Goal: Task Accomplishment & Management: Complete application form

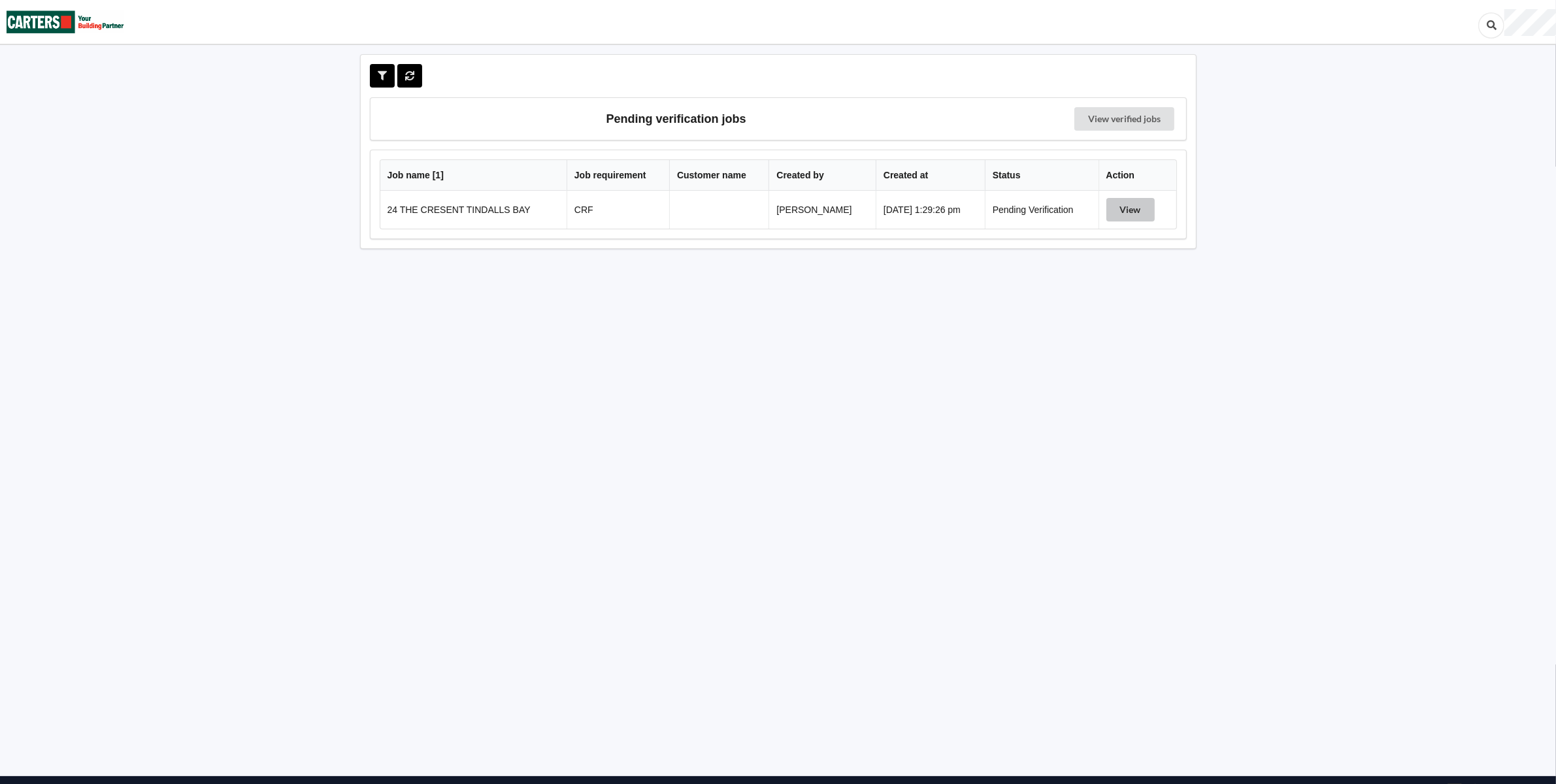
click at [1128, 209] on button "View" at bounding box center [1130, 210] width 48 height 24
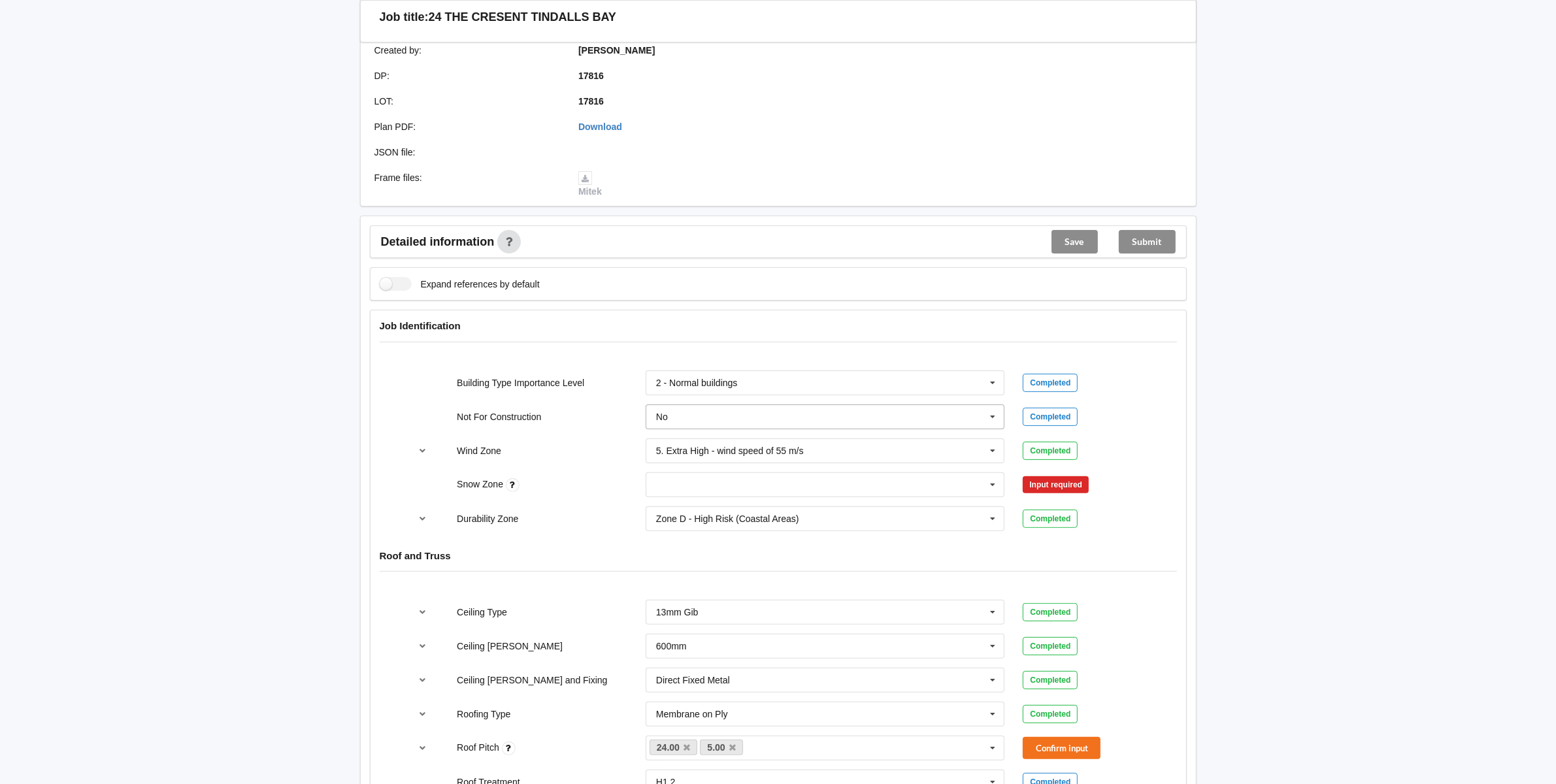
scroll to position [327, 0]
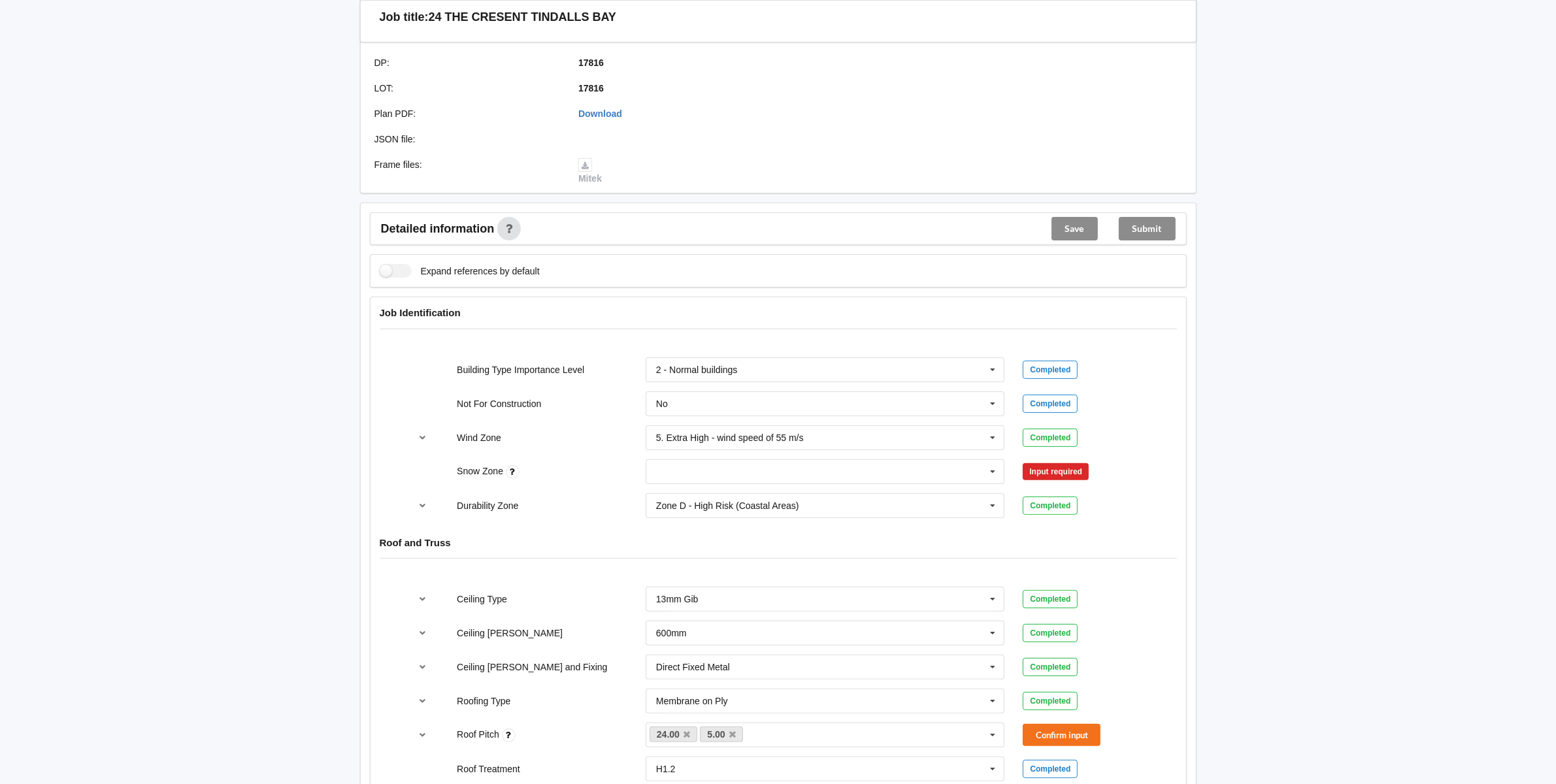
click at [1052, 471] on div "Input required" at bounding box center [1056, 471] width 66 height 17
click at [990, 474] on icon at bounding box center [992, 472] width 20 height 24
click at [661, 499] on span "N0" at bounding box center [662, 495] width 12 height 10
click at [1050, 474] on button "Confirm input" at bounding box center [1061, 471] width 78 height 22
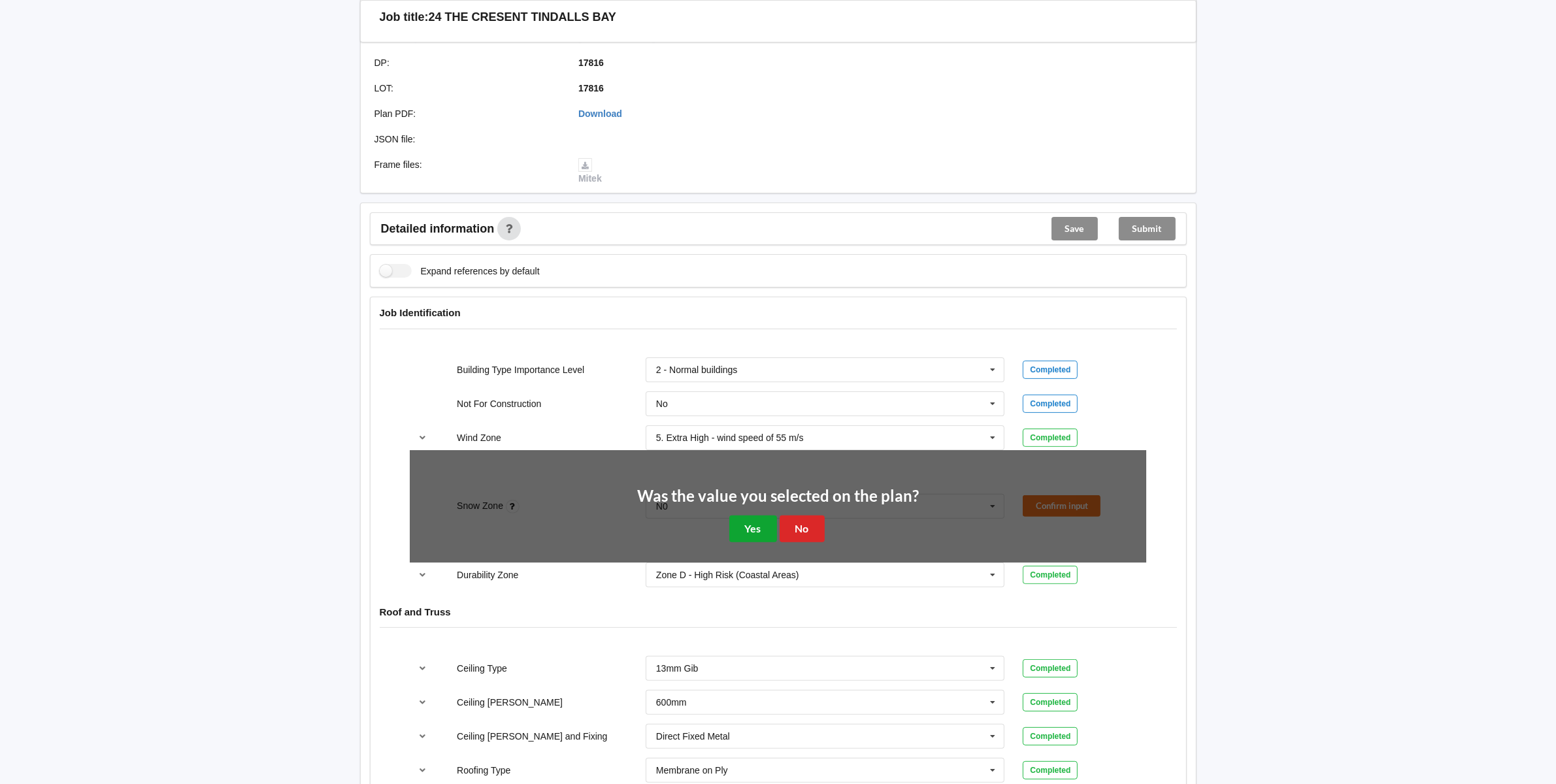
click at [758, 525] on button "Yes" at bounding box center [753, 529] width 48 height 27
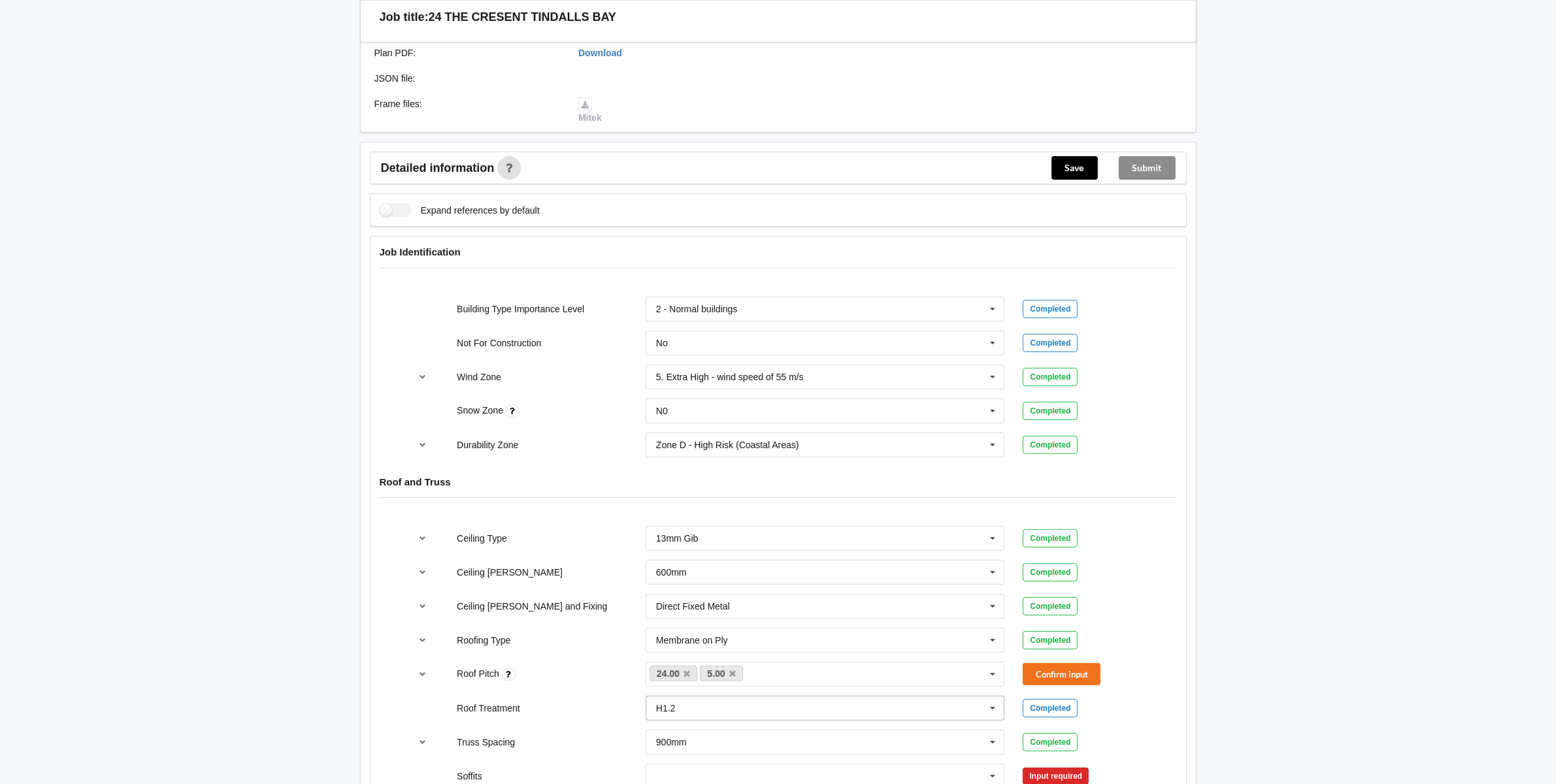
scroll to position [572, 0]
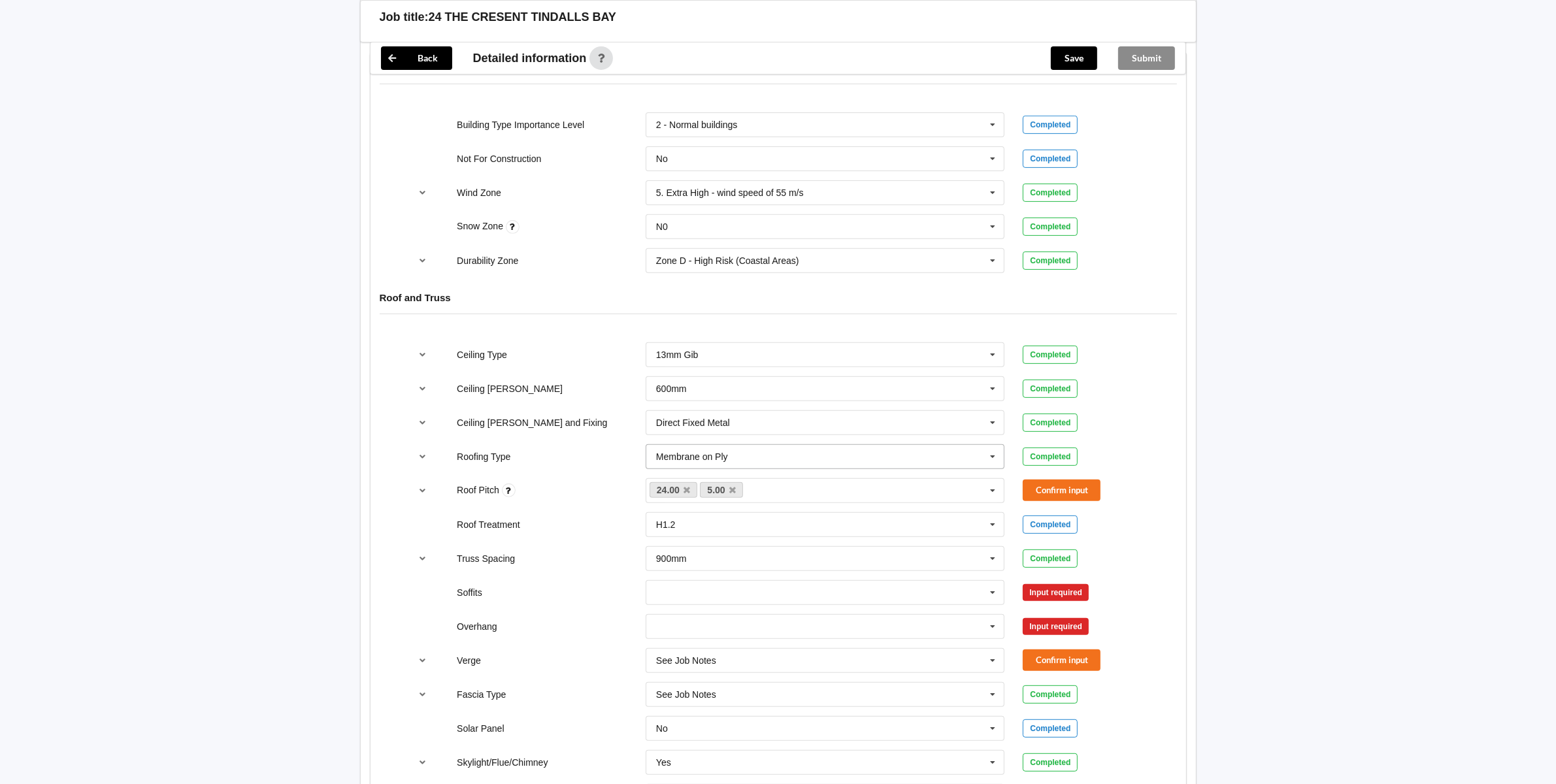
click at [987, 458] on icon at bounding box center [992, 457] width 20 height 24
click at [695, 604] on span "See Job Notes" at bounding box center [687, 603] width 60 height 10
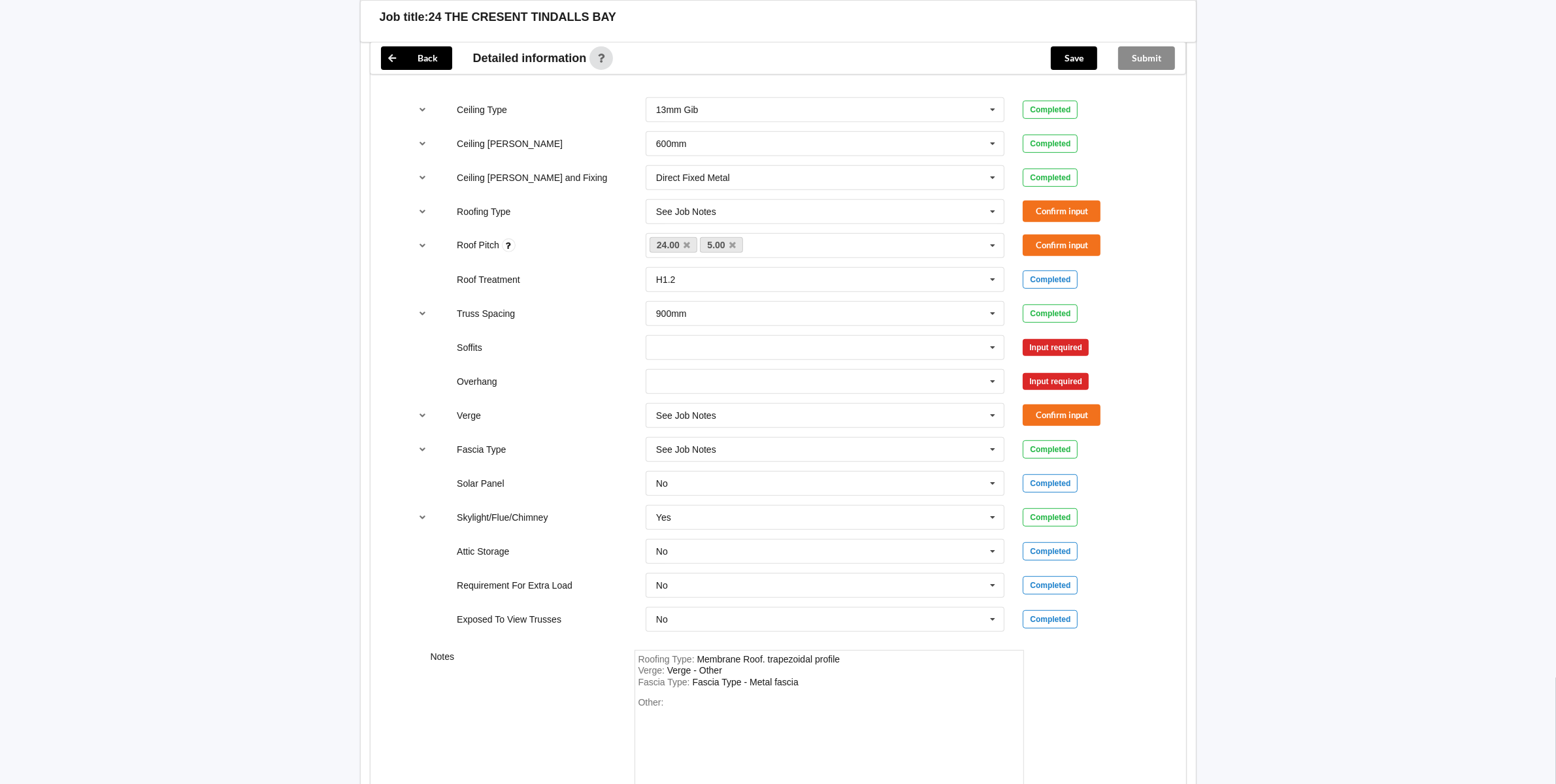
scroll to position [927, 0]
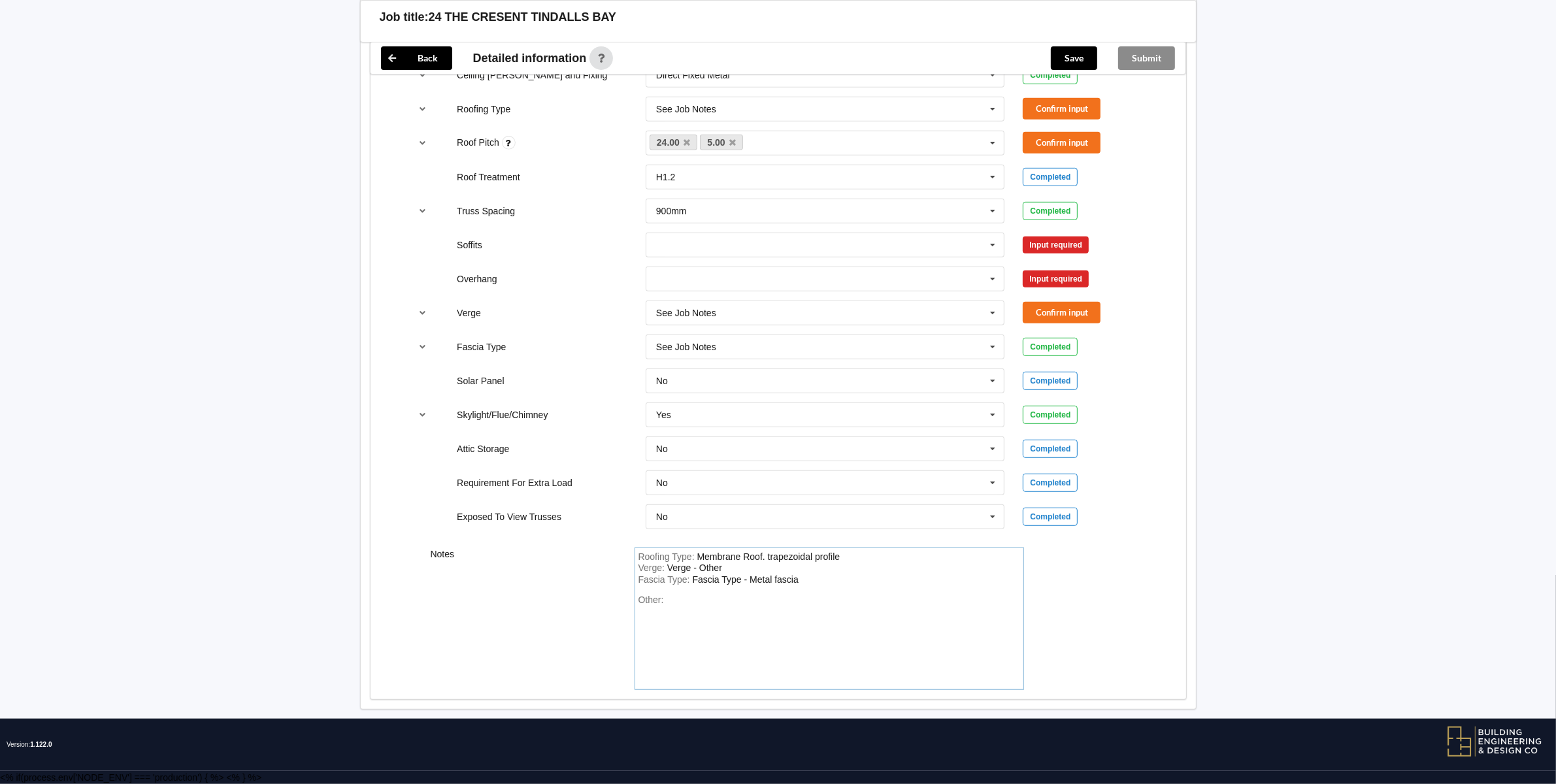
click at [763, 557] on div "Membrane Roof. trapezoidal profile" at bounding box center [769, 556] width 143 height 10
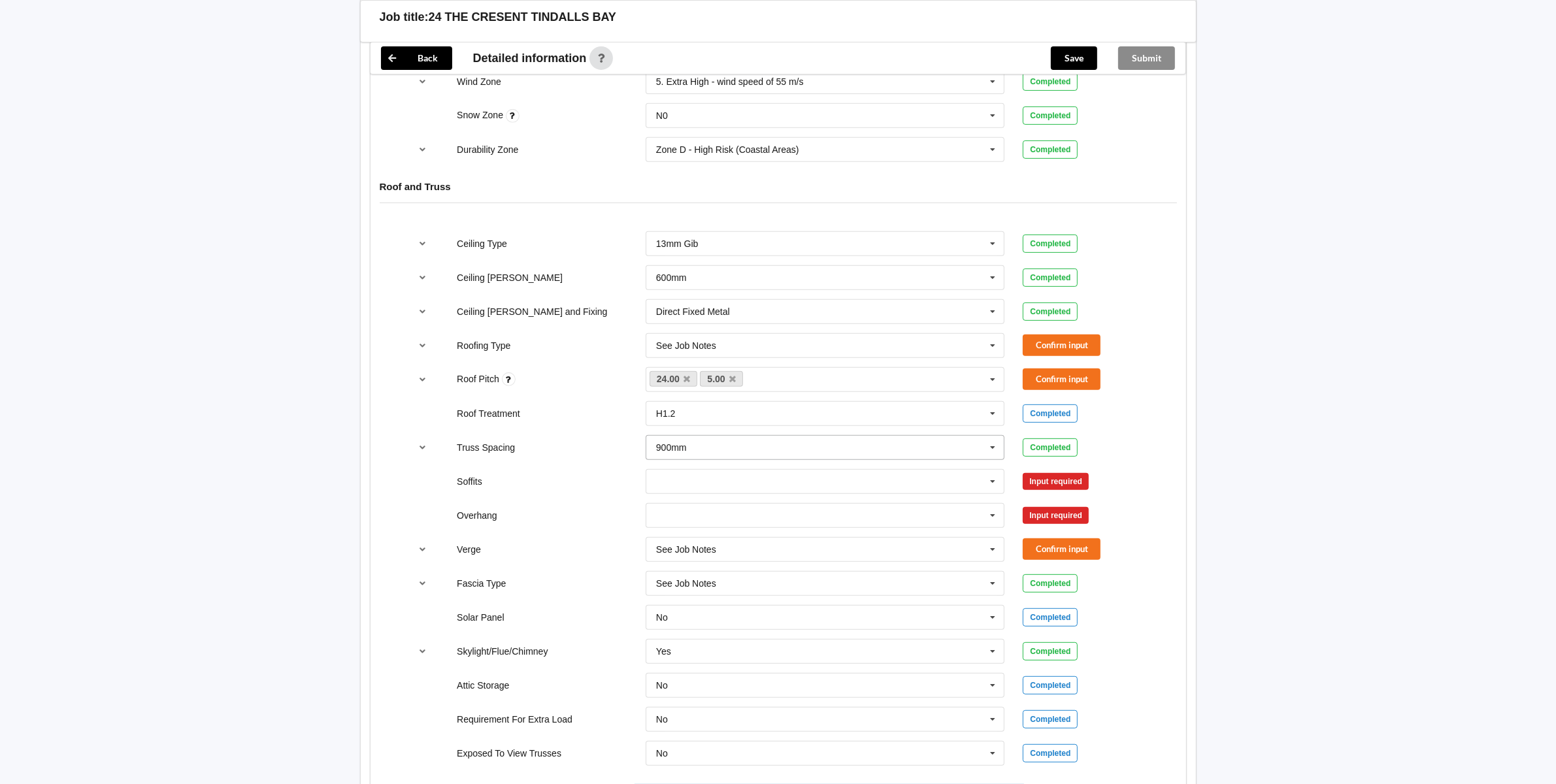
scroll to position [681, 0]
click at [988, 345] on icon at bounding box center [992, 348] width 20 height 24
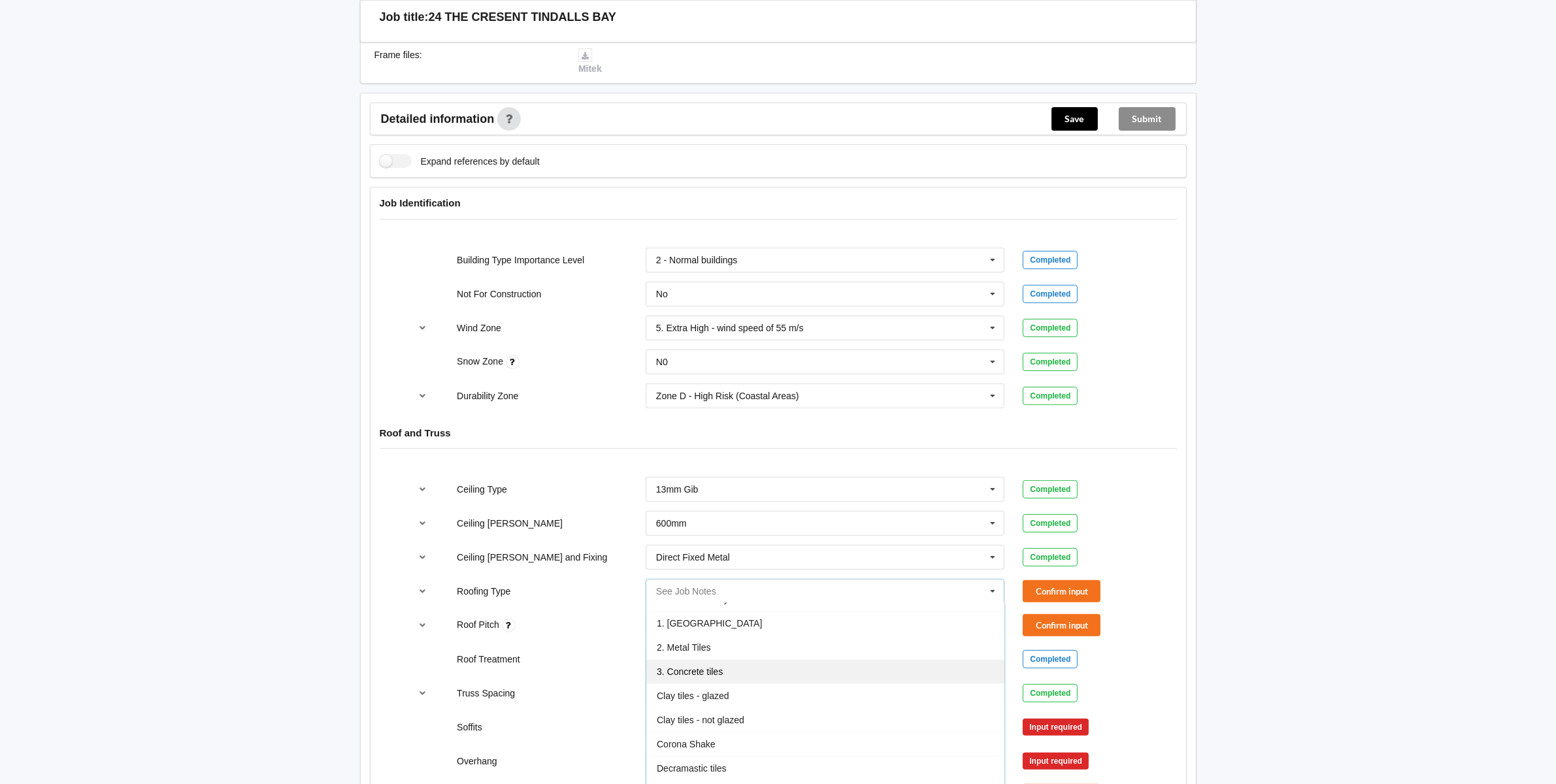
scroll to position [0, 0]
click at [700, 644] on span "1. [GEOGRAPHIC_DATA]" at bounding box center [710, 639] width 106 height 10
click at [1047, 592] on button "Confirm input" at bounding box center [1061, 591] width 78 height 22
click at [693, 628] on link "24.00" at bounding box center [673, 624] width 48 height 16
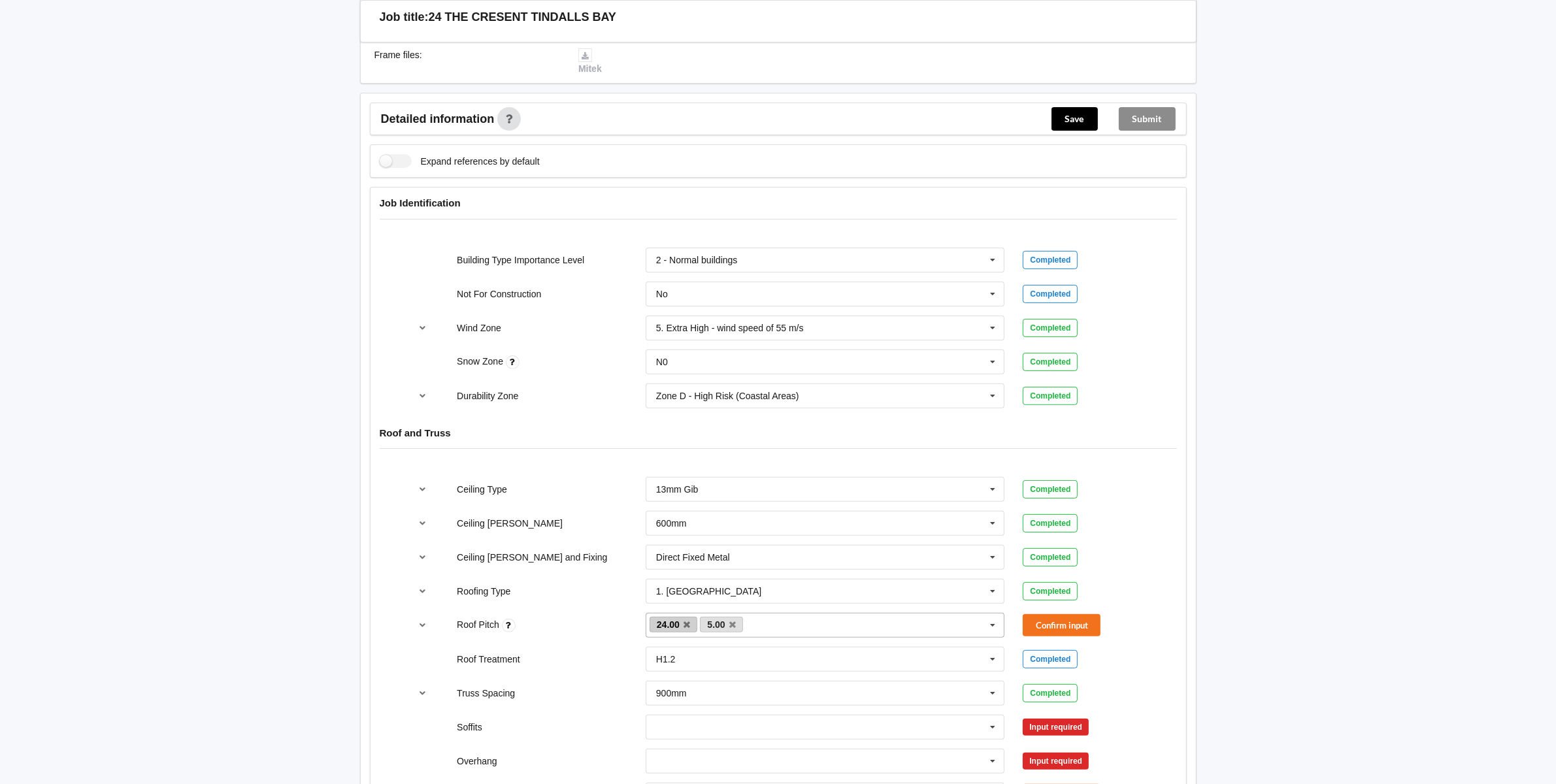
click at [686, 627] on icon at bounding box center [687, 625] width 7 height 9
click at [1074, 627] on button "Confirm input" at bounding box center [1061, 625] width 78 height 22
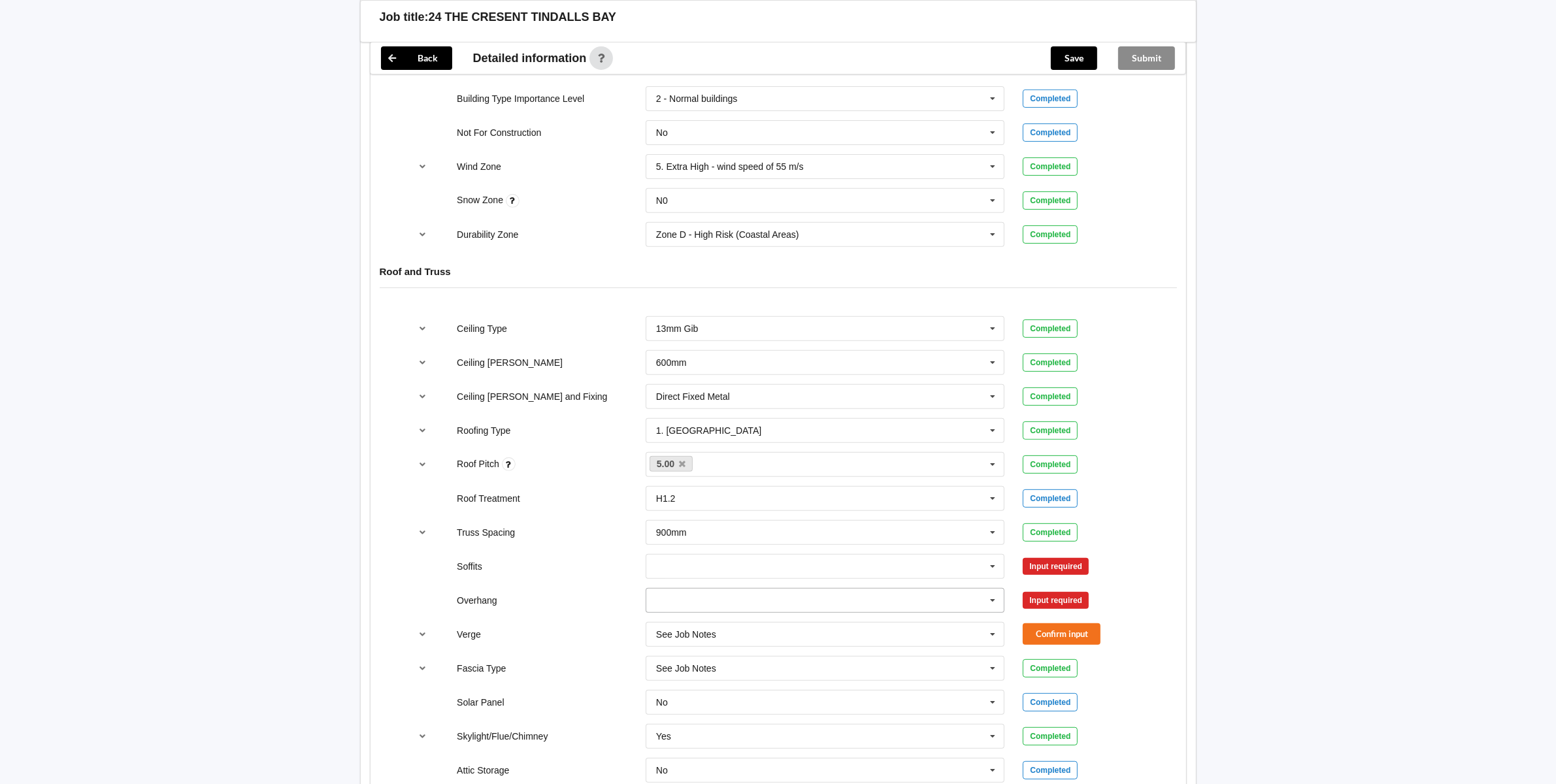
scroll to position [600, 0]
click at [660, 566] on input "text" at bounding box center [825, 564] width 358 height 24
click at [674, 639] on span "None" at bounding box center [668, 637] width 22 height 10
click at [1063, 569] on button "Confirm input" at bounding box center [1061, 564] width 78 height 22
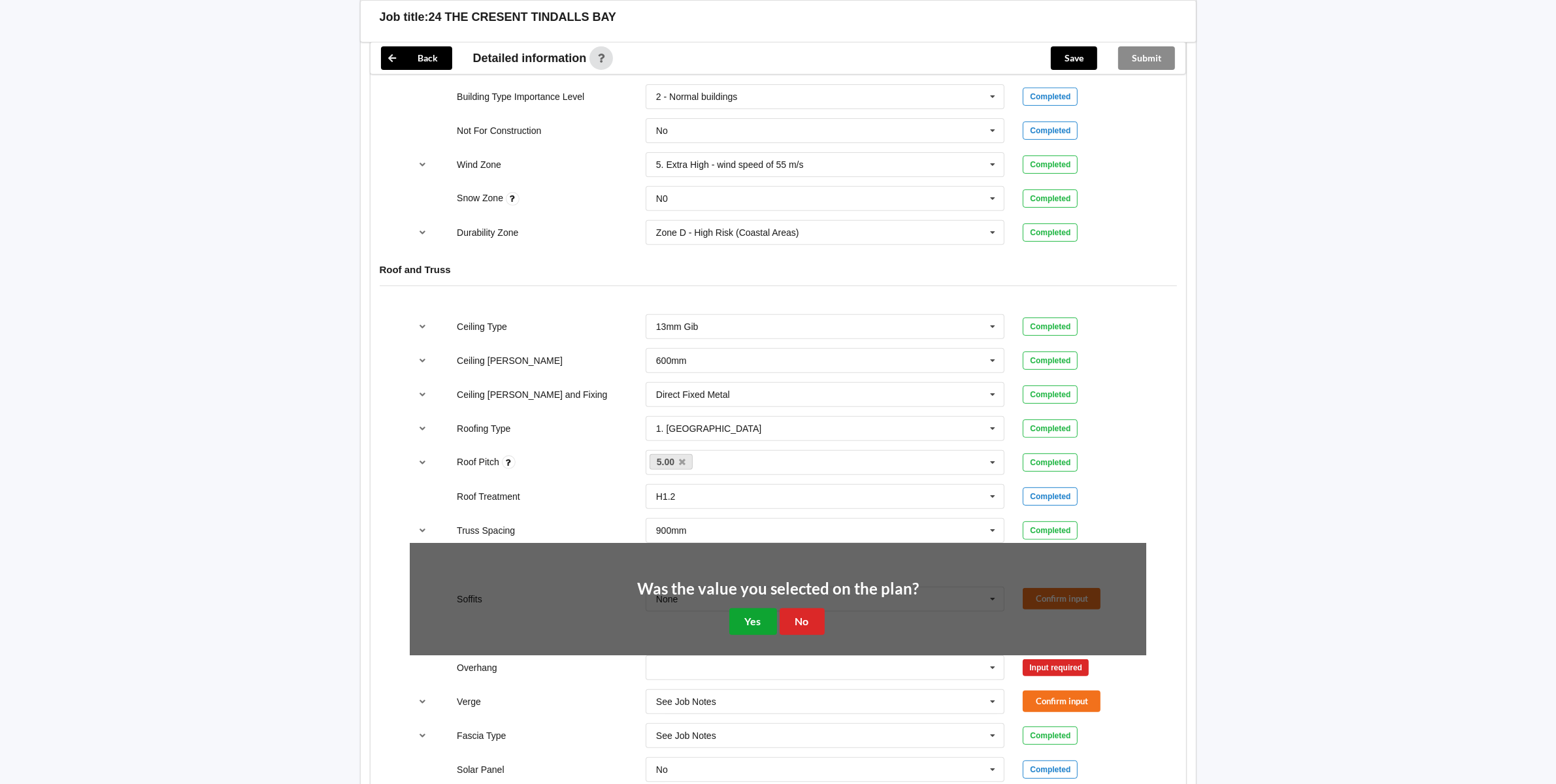
click at [752, 623] on button "Yes" at bounding box center [753, 622] width 48 height 27
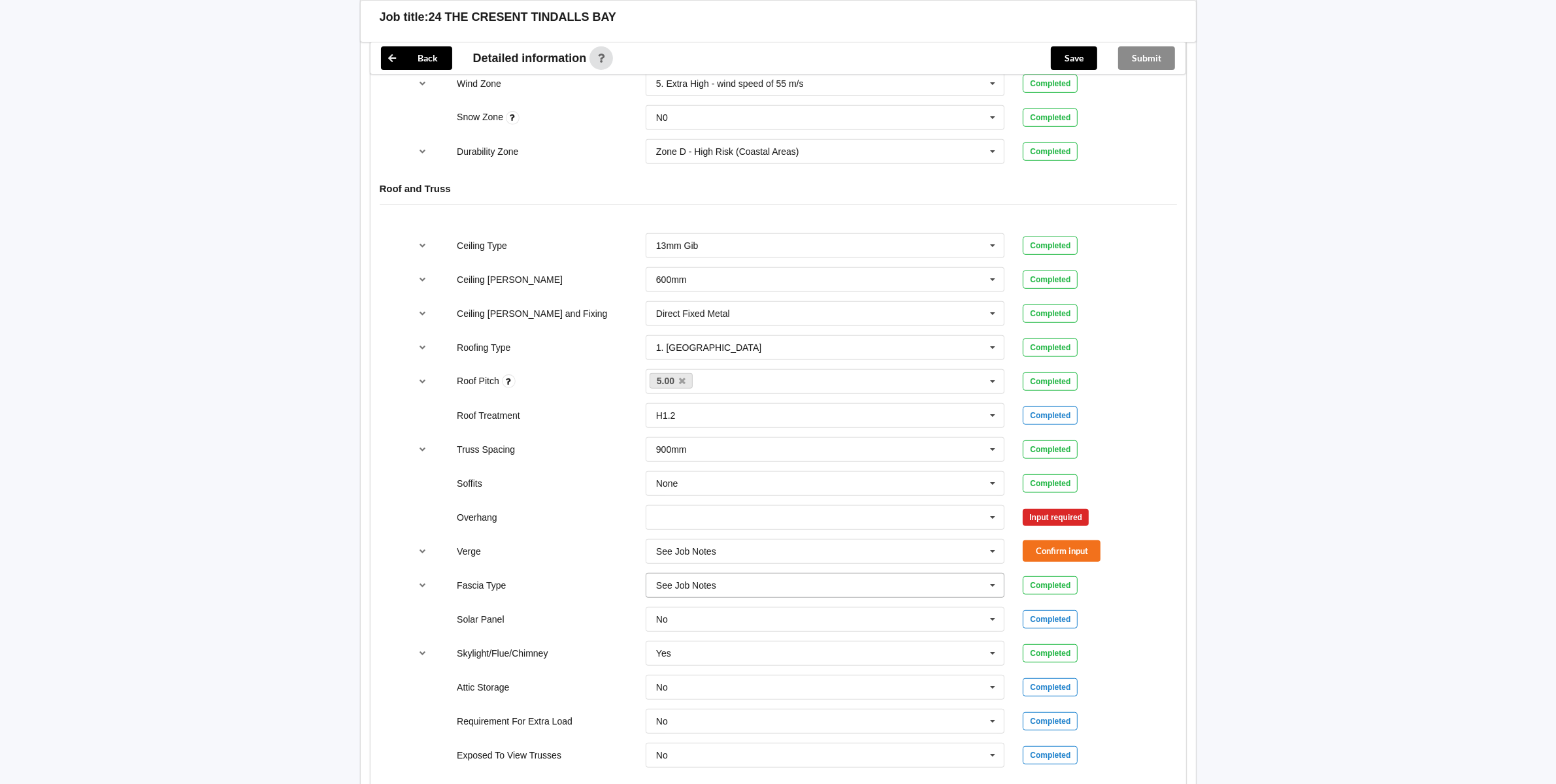
scroll to position [681, 0]
click at [988, 520] on icon at bounding box center [992, 517] width 20 height 24
click at [673, 667] on span "None" at bounding box center [668, 662] width 22 height 10
click at [1054, 517] on button "Confirm input" at bounding box center [1061, 517] width 78 height 22
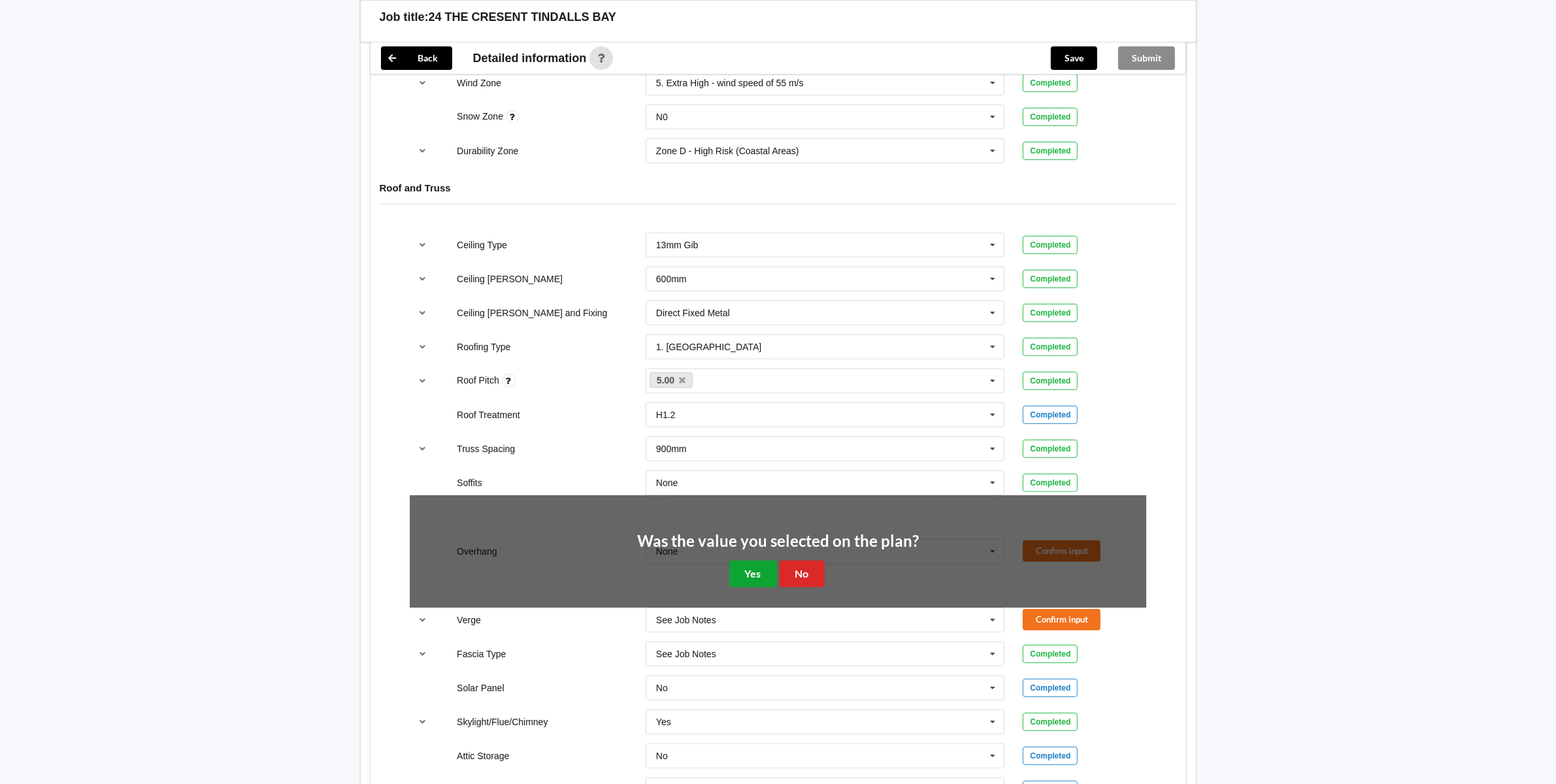
click at [759, 572] on button "Yes" at bounding box center [753, 574] width 48 height 27
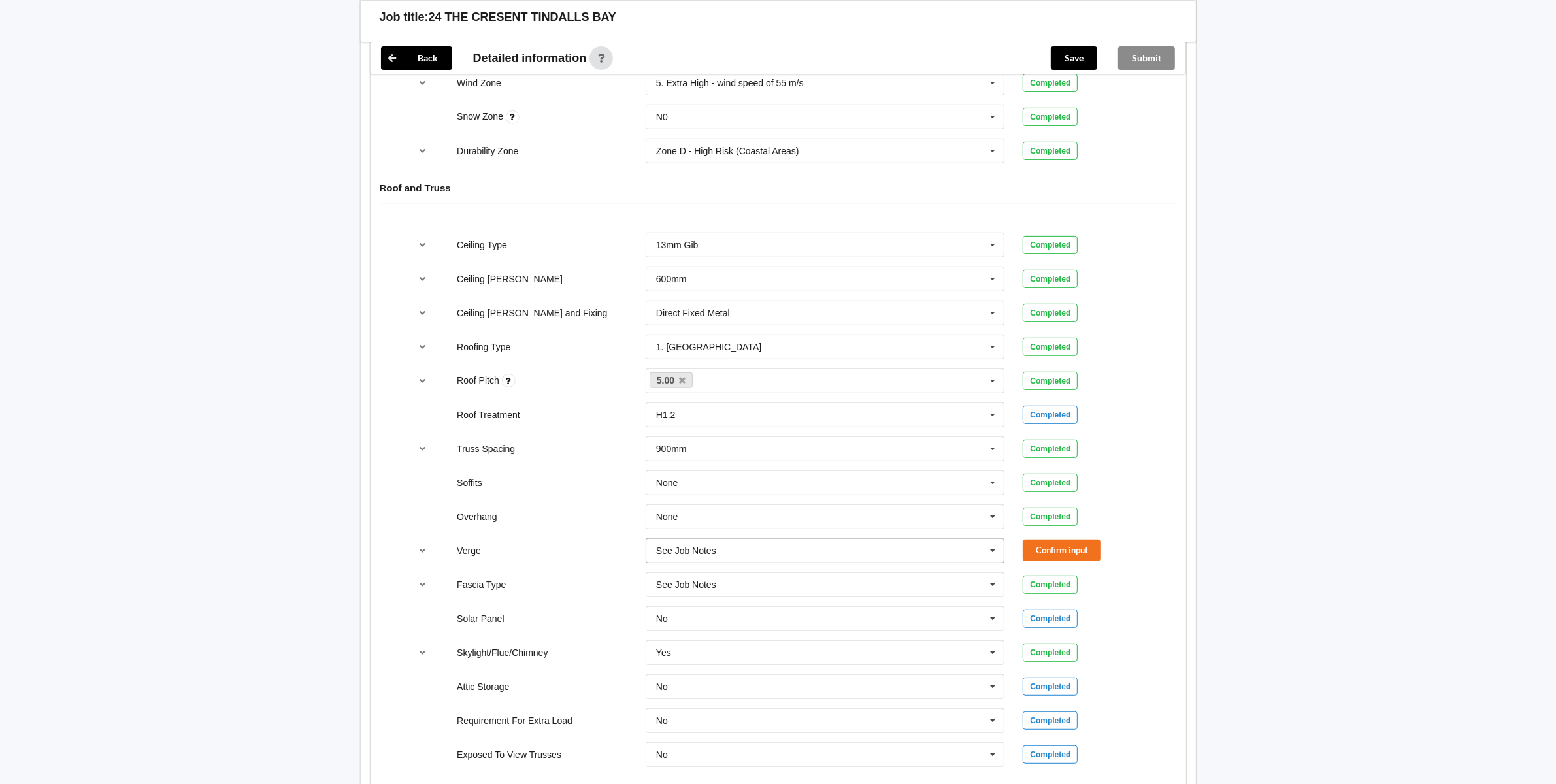
click at [992, 559] on icon at bounding box center [992, 551] width 20 height 24
click at [689, 725] on span "No Verge" at bounding box center [676, 720] width 38 height 10
click at [1049, 557] on button "Confirm input" at bounding box center [1061, 551] width 78 height 22
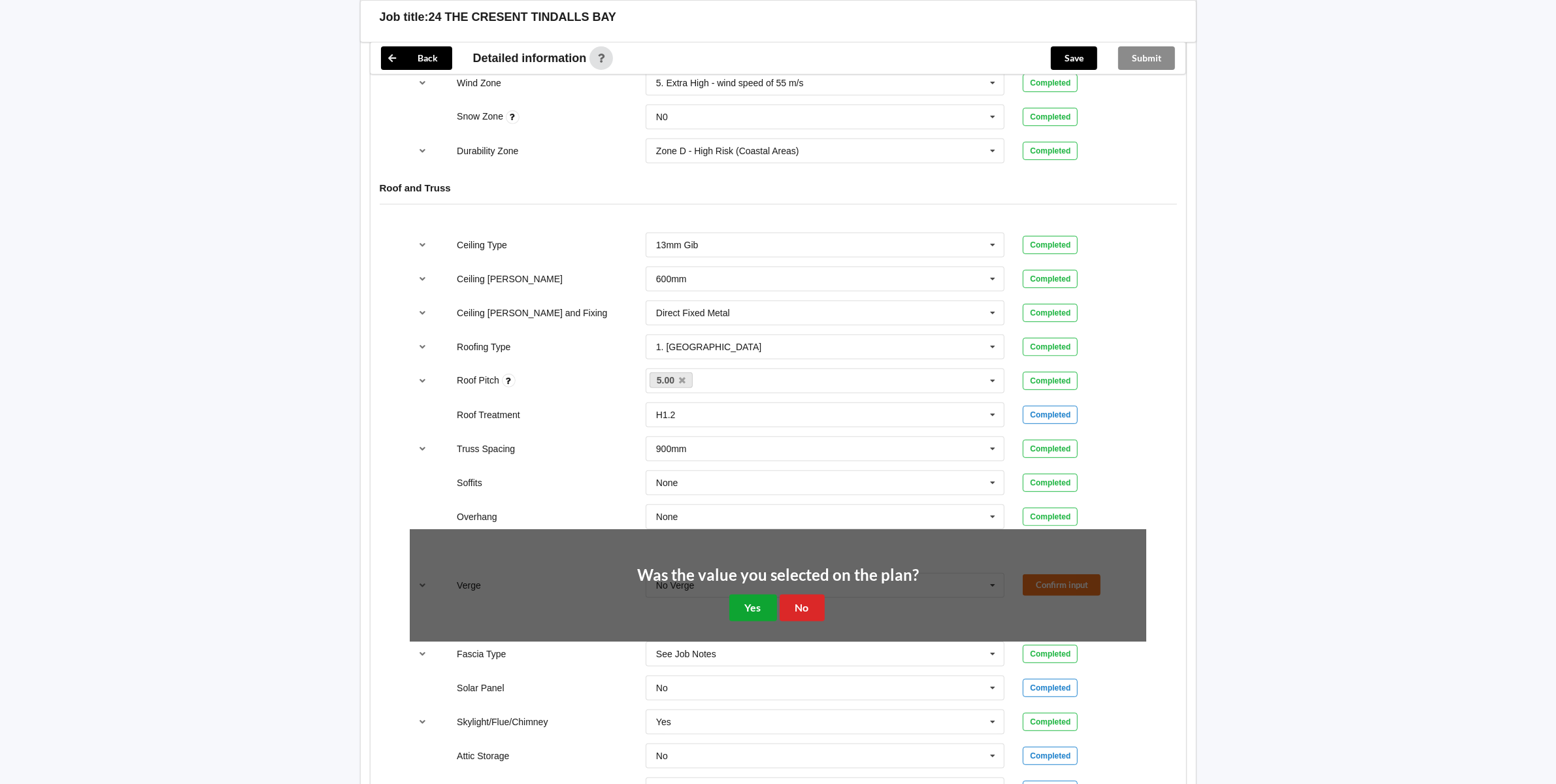
click at [755, 602] on button "Yes" at bounding box center [753, 608] width 48 height 27
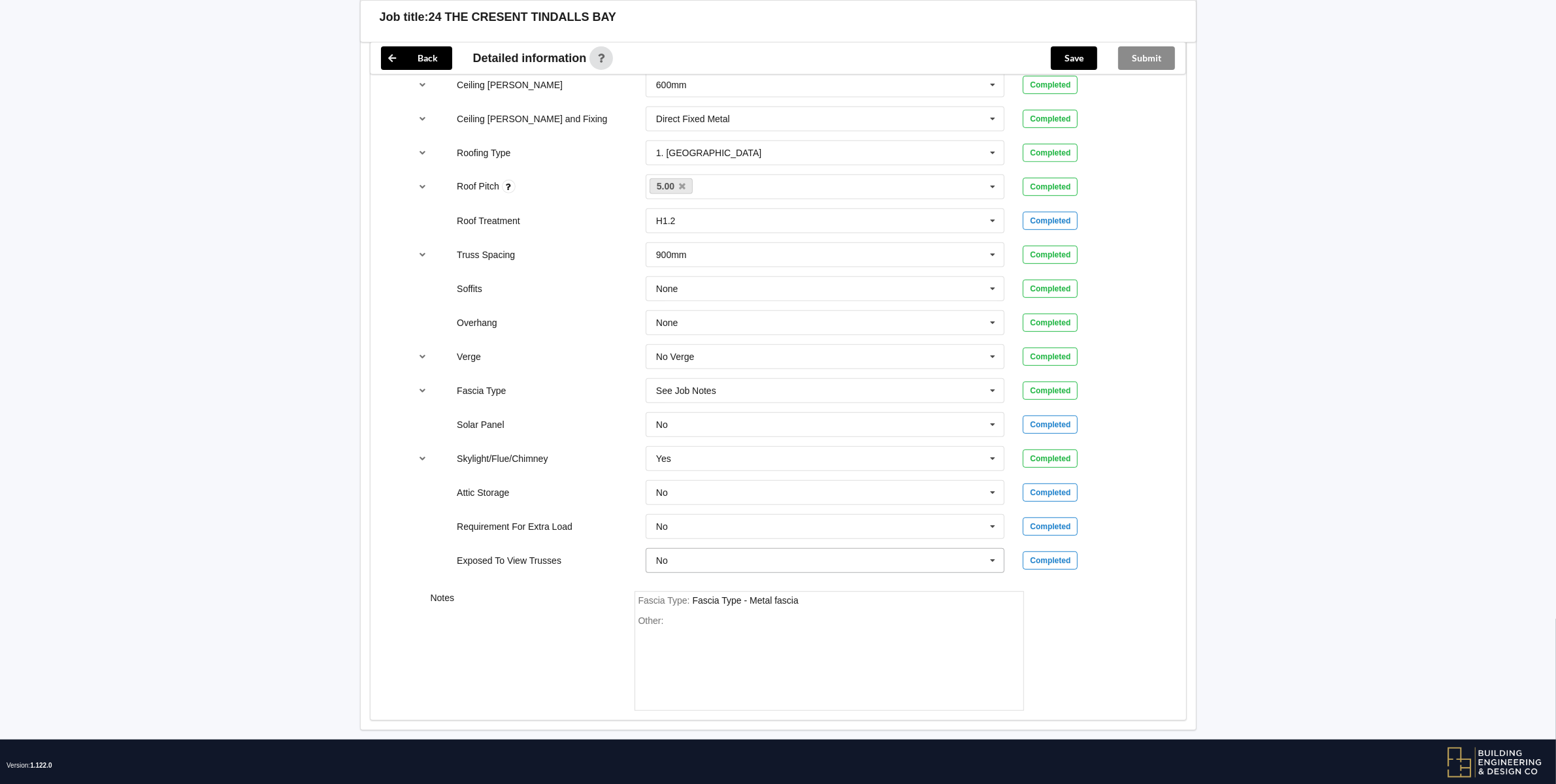
scroll to position [905, 0]
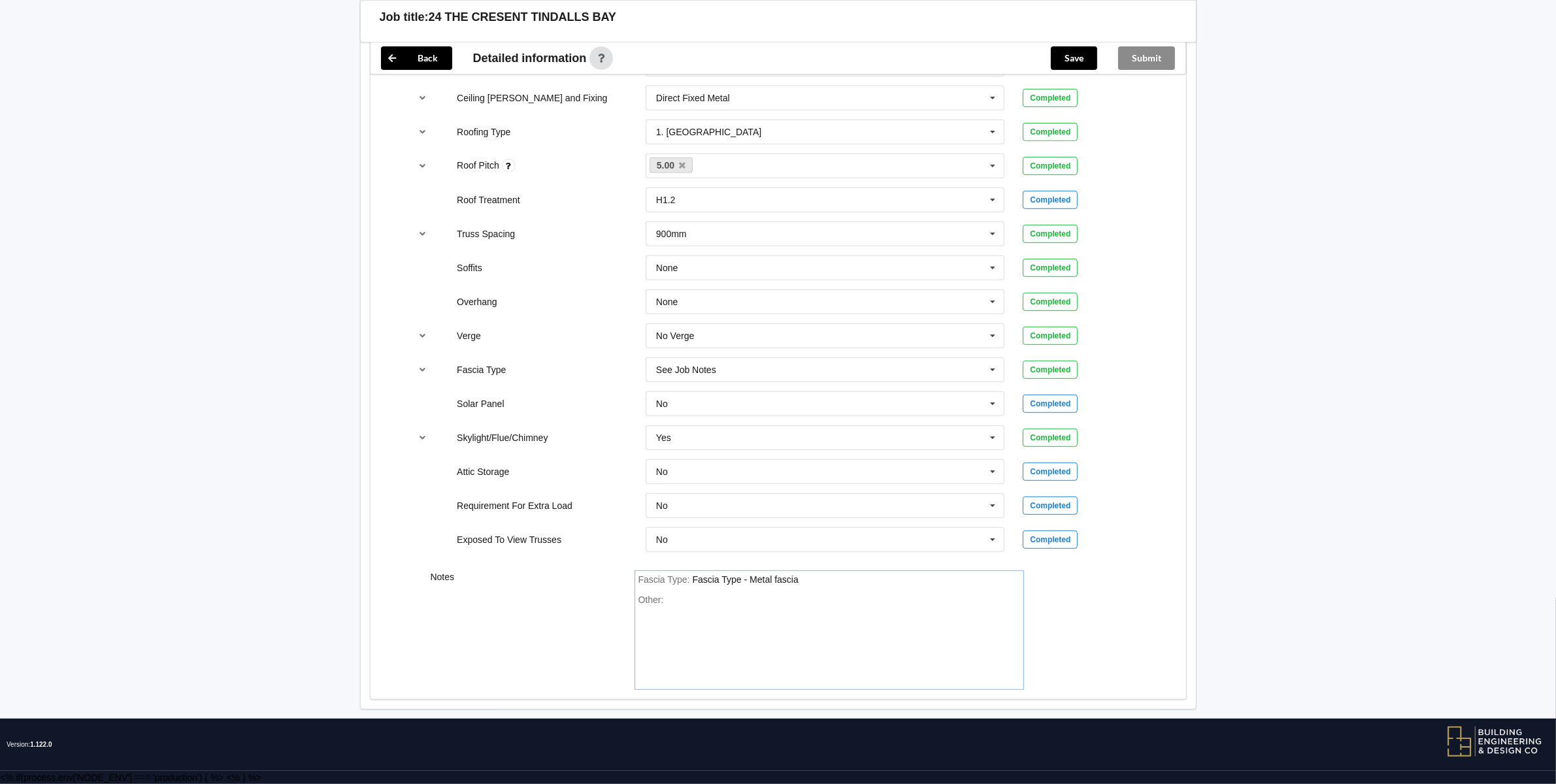
click at [747, 578] on div "Fascia Type - Metal fascia" at bounding box center [746, 579] width 106 height 10
click at [992, 399] on icon at bounding box center [992, 405] width 20 height 24
click at [697, 448] on div "Yes" at bounding box center [825, 452] width 358 height 24
click at [1047, 394] on button "Confirm input" at bounding box center [1061, 404] width 78 height 22
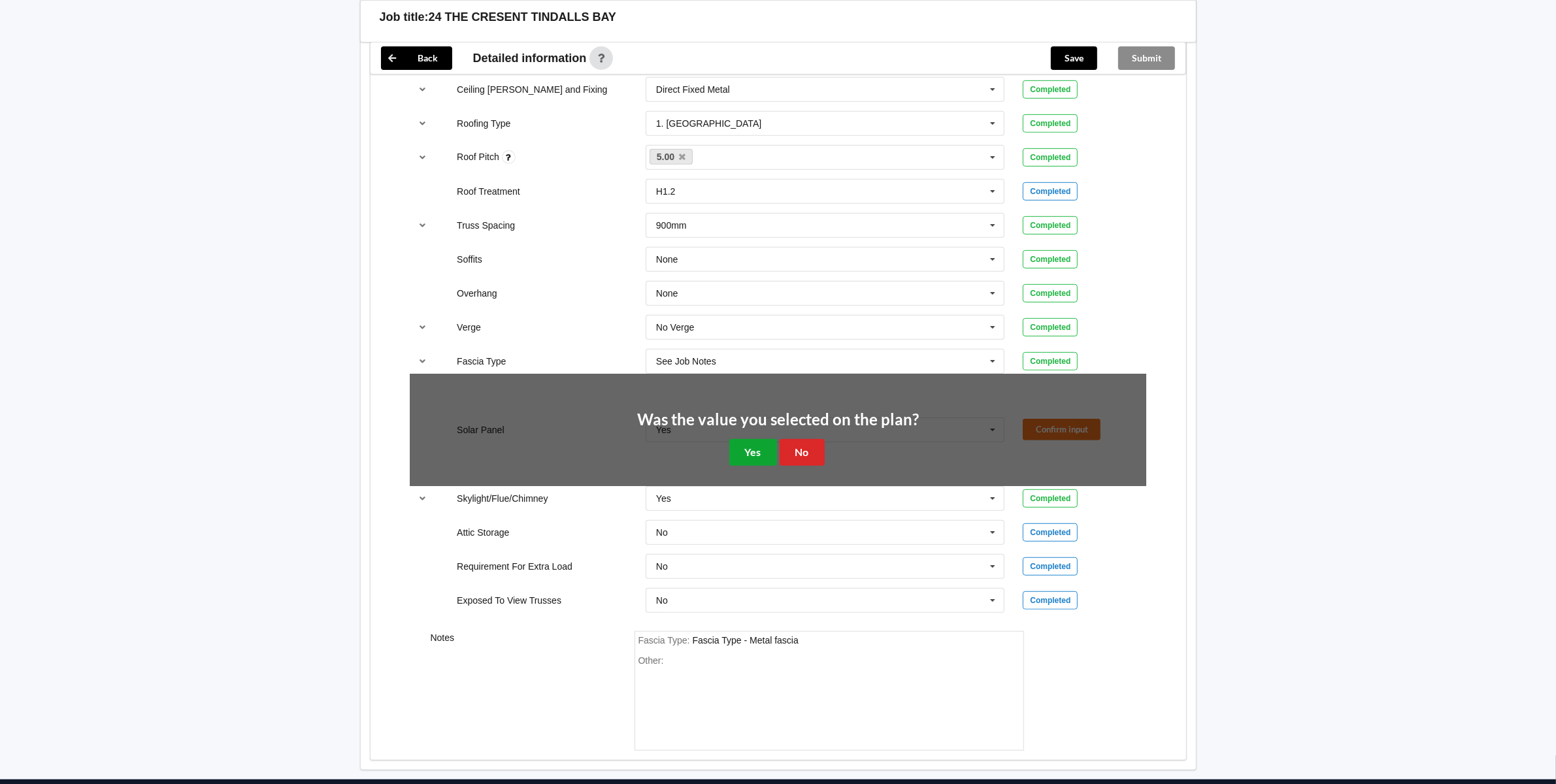
drag, startPoint x: 742, startPoint y: 455, endPoint x: 762, endPoint y: 476, distance: 29.0
click at [743, 455] on button "Yes" at bounding box center [753, 453] width 48 height 27
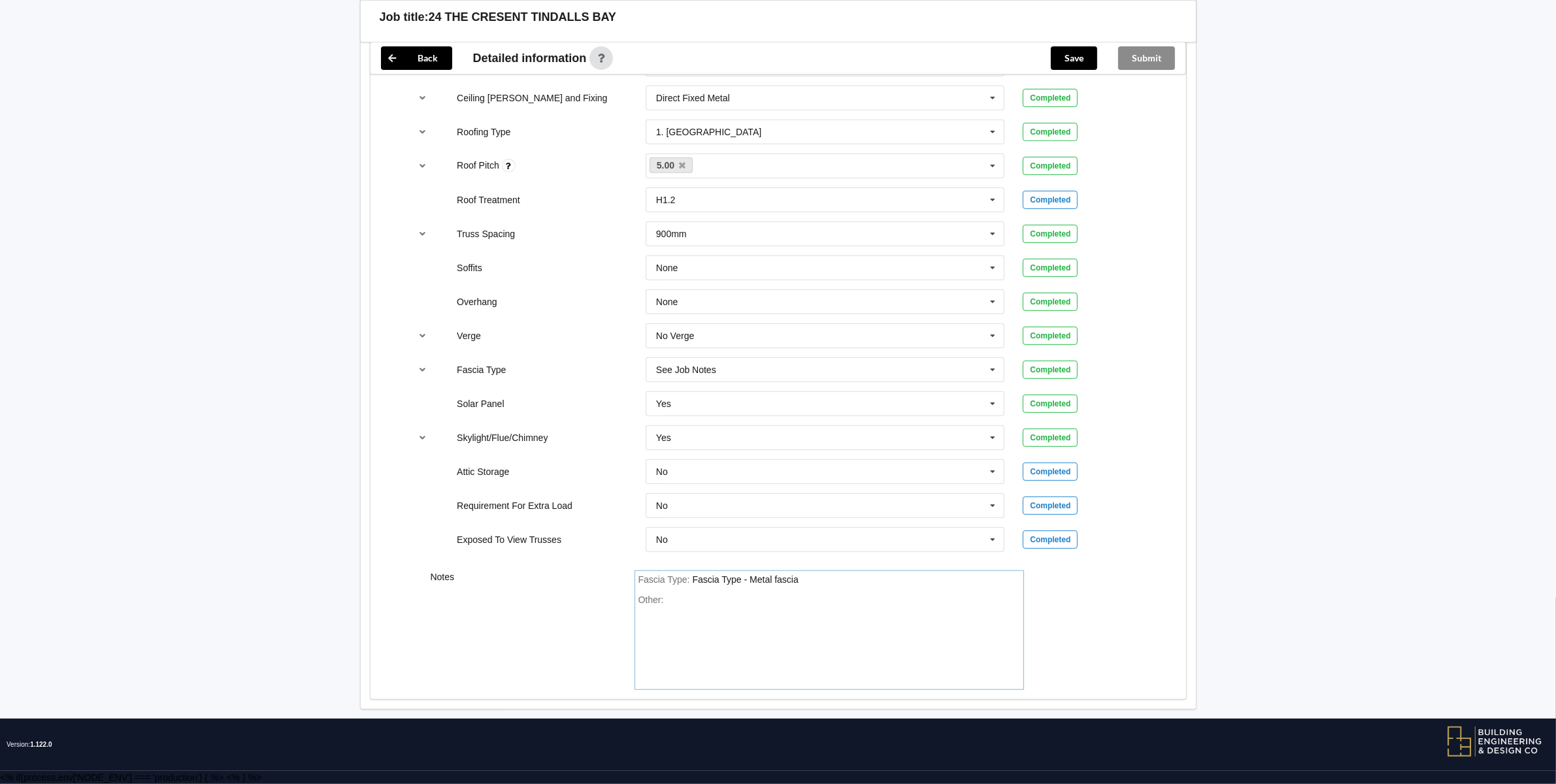
click at [808, 582] on div "Fascia Type : Fascia Type - Metal fascia" at bounding box center [829, 580] width 382 height 11
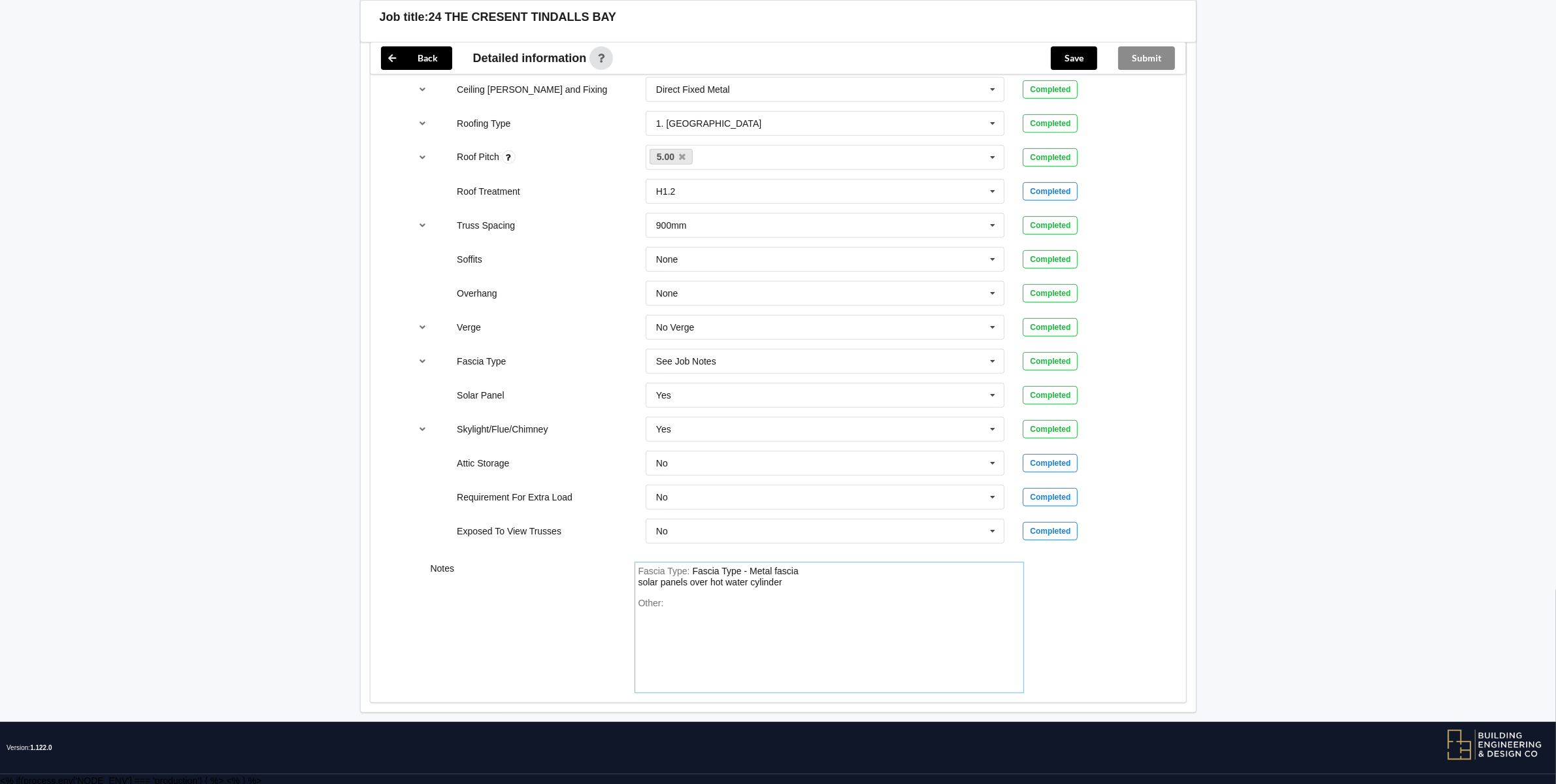
click at [790, 589] on div "Fascia Type : Fascia Type - Metal fascia solar panels over hot water cylinder" at bounding box center [829, 577] width 382 height 23
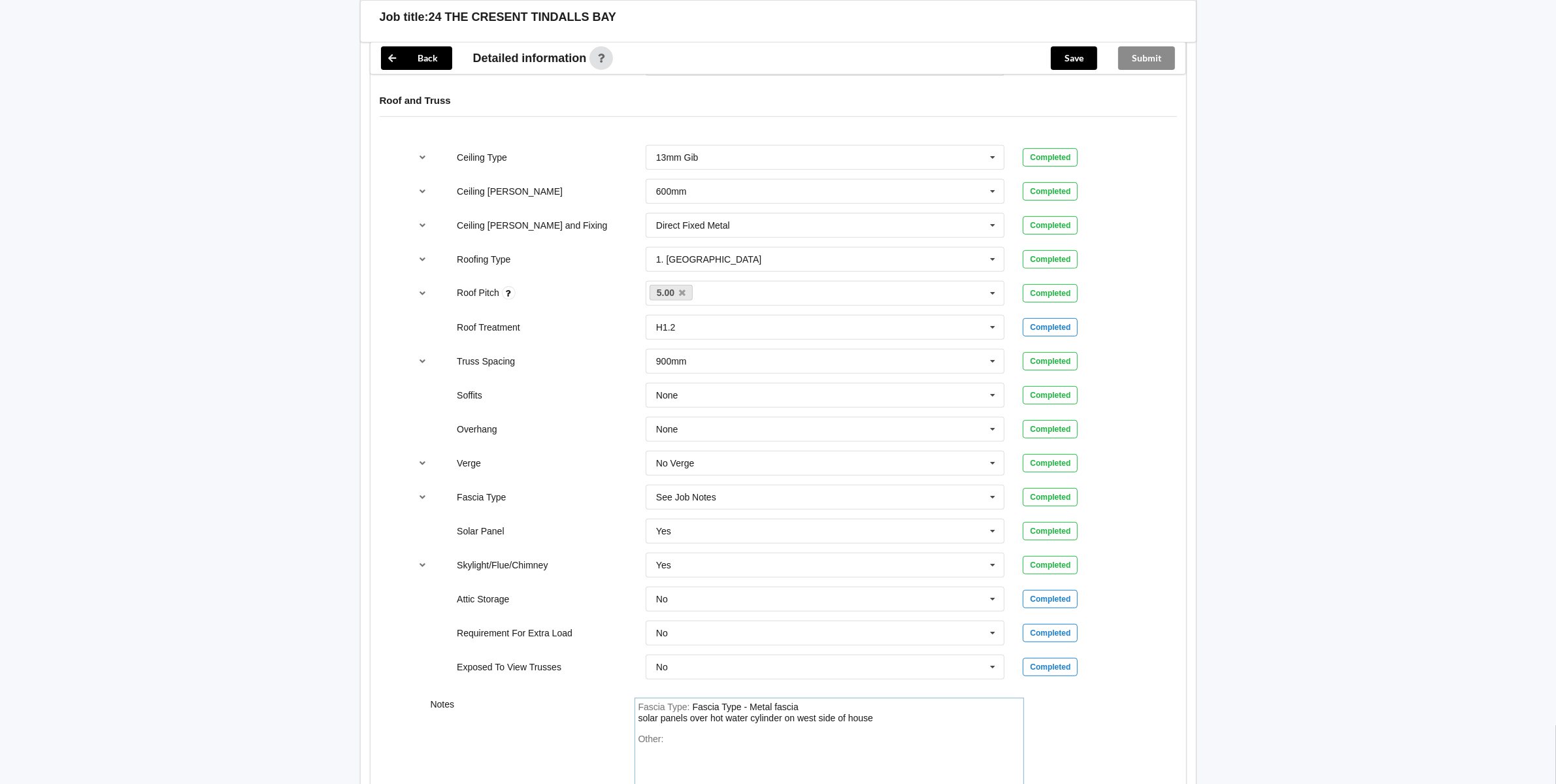
scroll to position [916, 0]
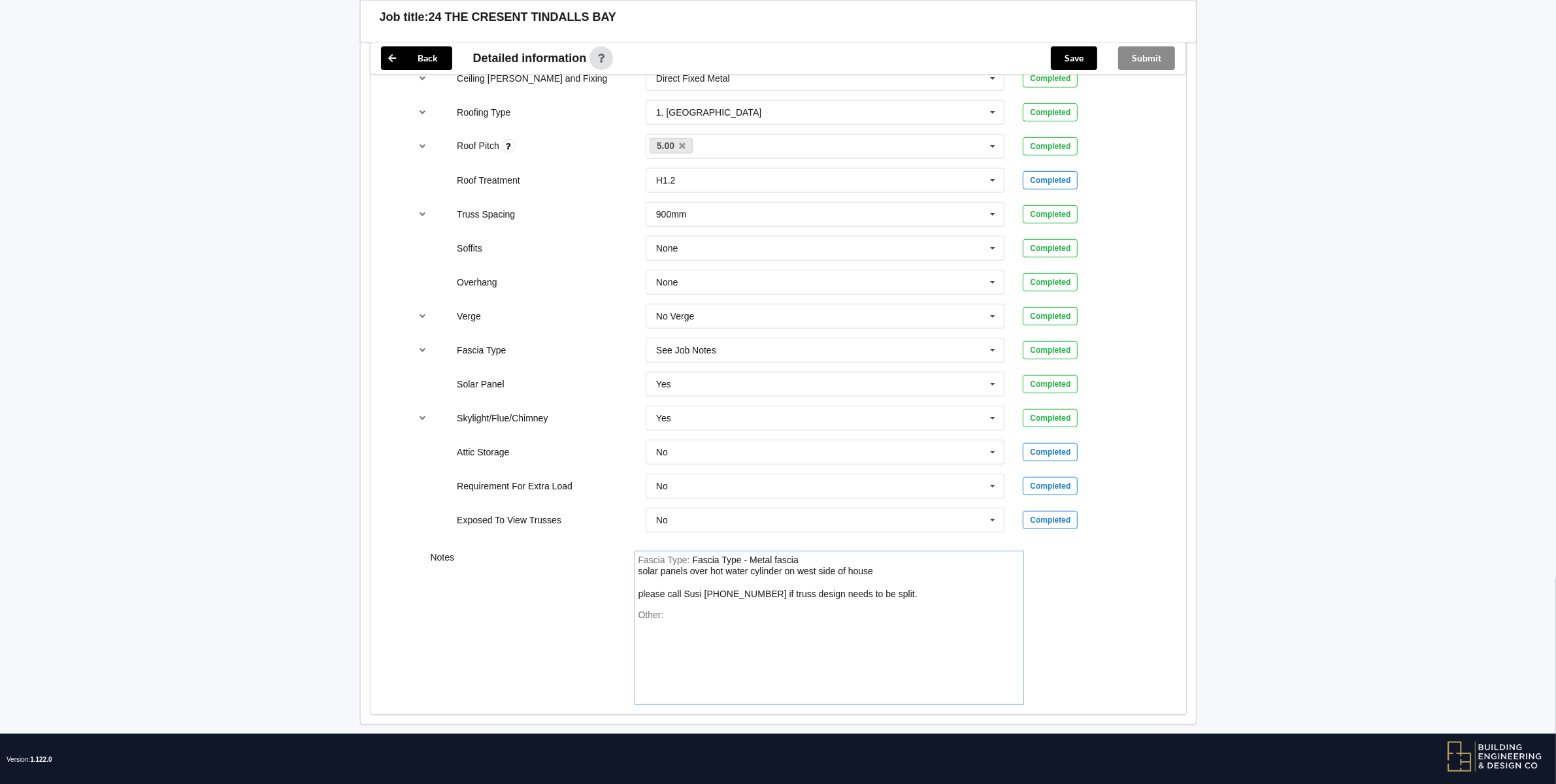
click at [789, 600] on div "Fascia Type - Metal fascia solar panels over hot water cylinder on west side of…" at bounding box center [778, 577] width 279 height 45
click at [643, 600] on div "Fascia Type - Metal fascia solar panels over hot water cylinder on west side of…" at bounding box center [783, 577] width 289 height 45
click at [909, 598] on div "Fascia Type : Fascia Type - Metal fascia solar panels over hot water cylinder o…" at bounding box center [829, 578] width 382 height 46
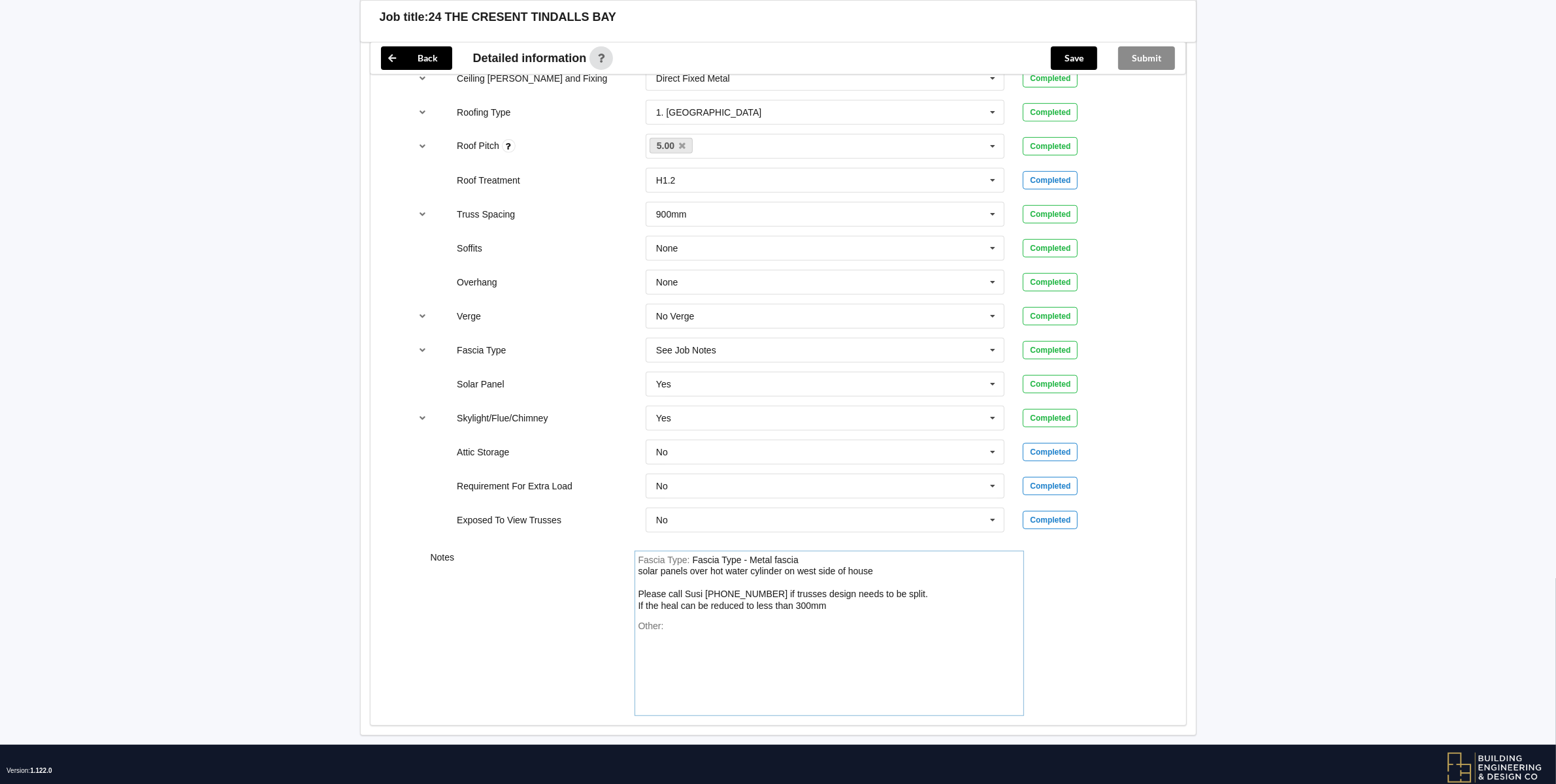
click at [830, 599] on div "Fascia Type - Metal fascia solar panels over hot water cylinder on west side of…" at bounding box center [783, 582] width 290 height 56
click at [879, 603] on div "Fascia Type : Fascia Type - Metal fascia solar panels over hot water cylinder o…" at bounding box center [829, 583] width 382 height 57
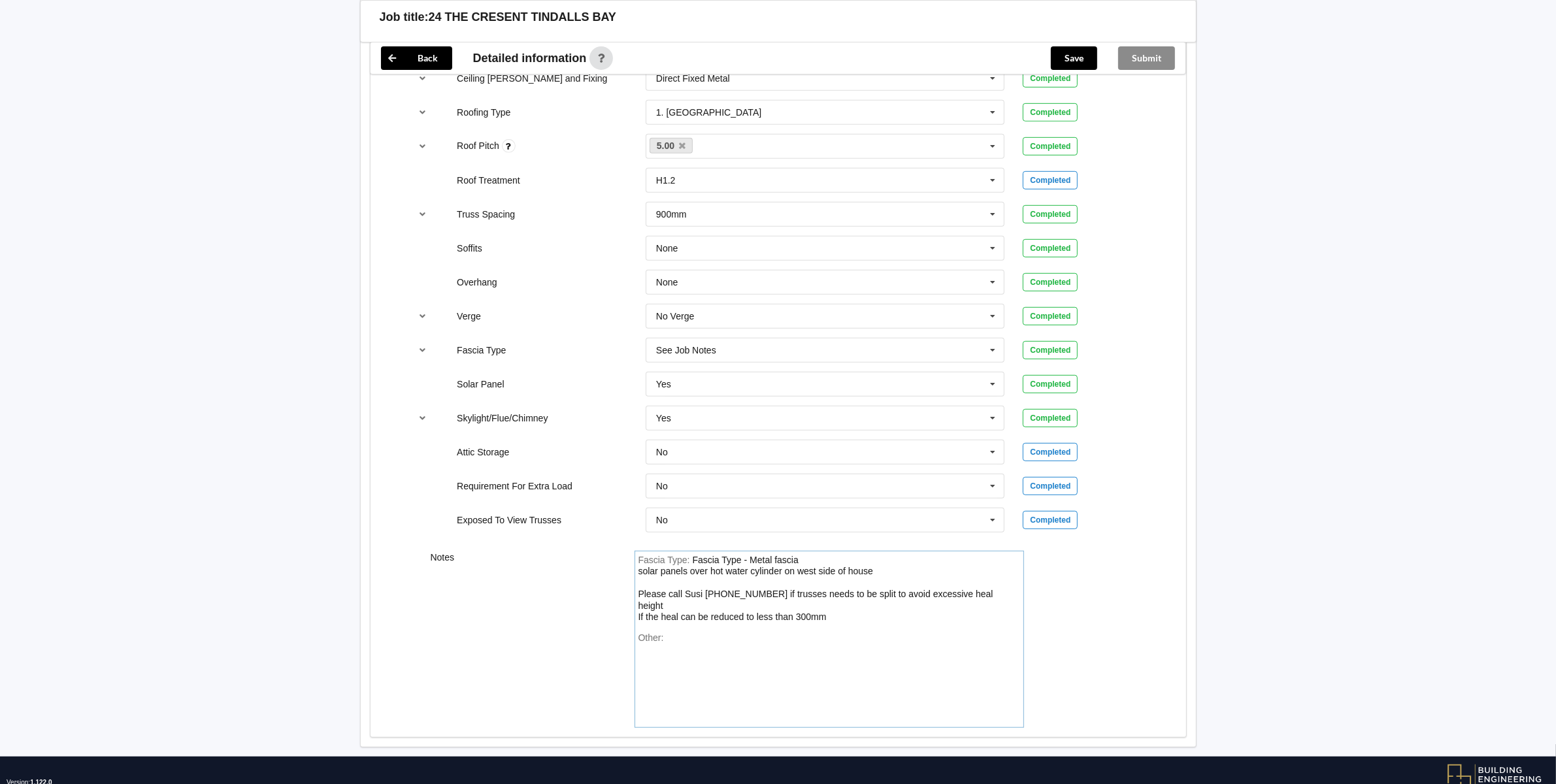
click at [681, 614] on div "Fascia Type - Metal fascia solar panels over hot water cylinder on west side of…" at bounding box center [816, 589] width 354 height 68
click at [857, 612] on div "Fascia Type : Fascia Type - Metal fascia solar panels over hot water cylinder o…" at bounding box center [829, 589] width 382 height 68
click at [723, 603] on div "Fascia Type - Metal fascia solar panels over hot water cylinder on west side of…" at bounding box center [816, 589] width 354 height 68
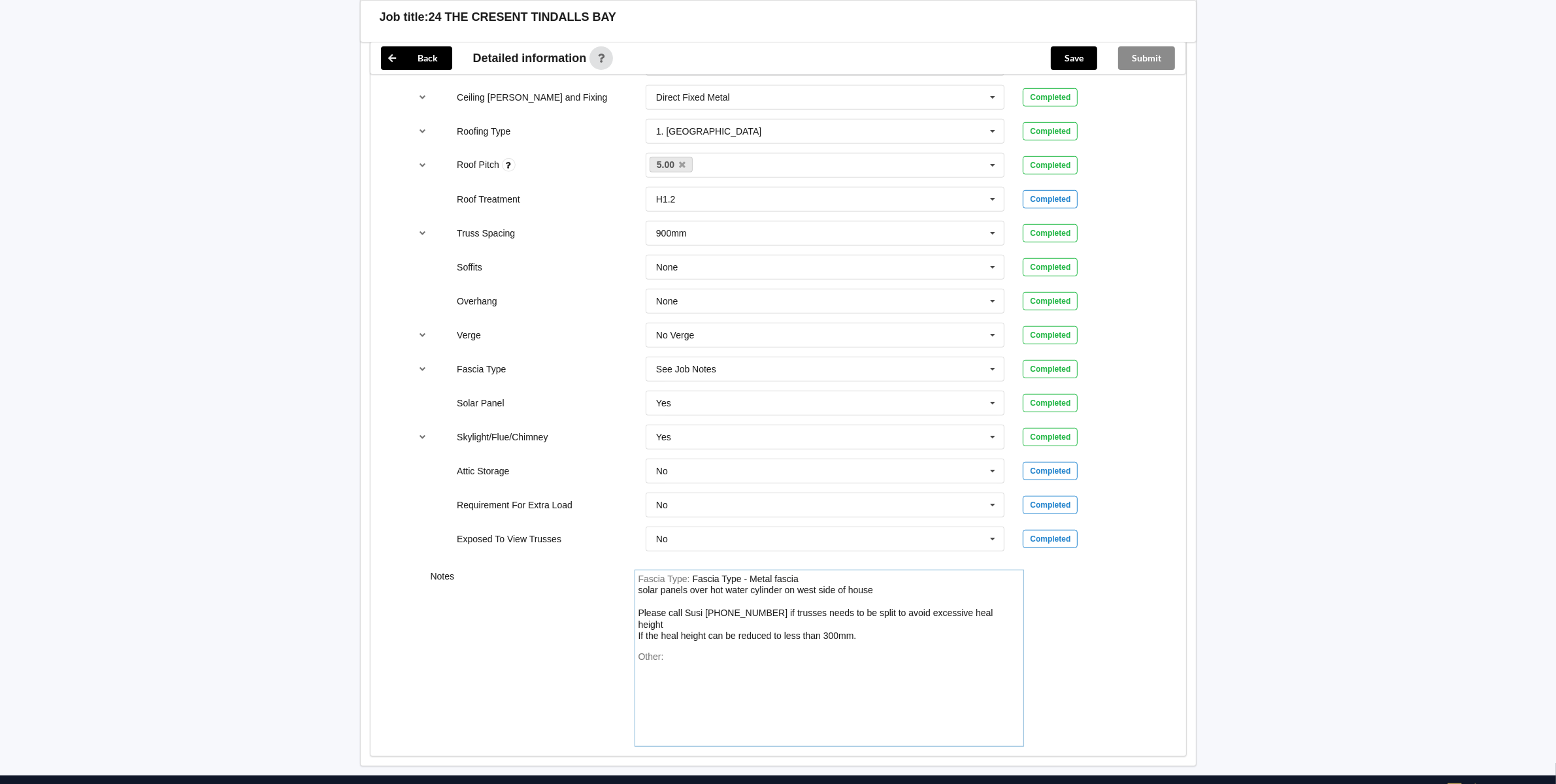
scroll to position [508, 0]
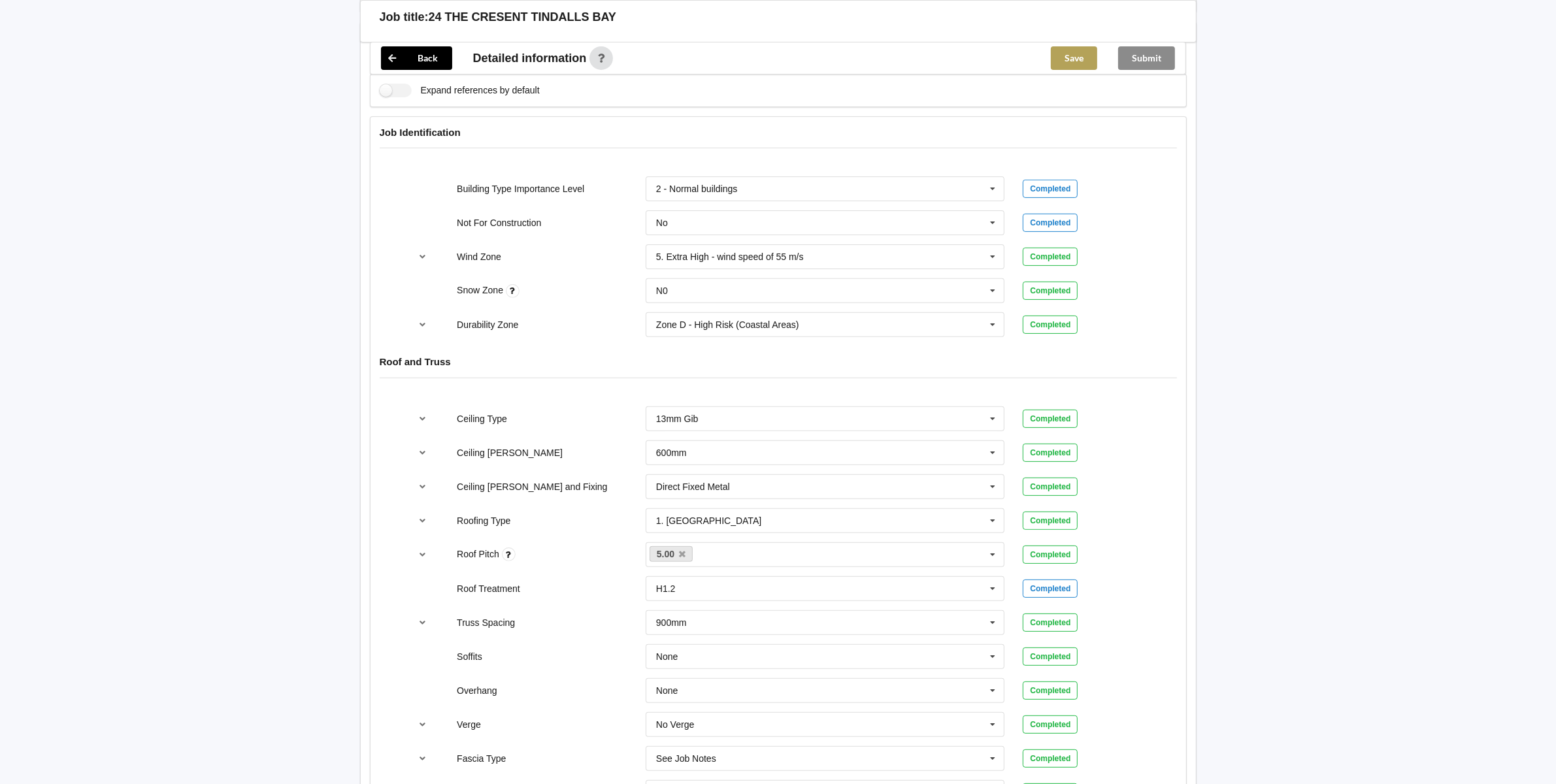
click at [1075, 56] on button "Save" at bounding box center [1074, 58] width 47 height 24
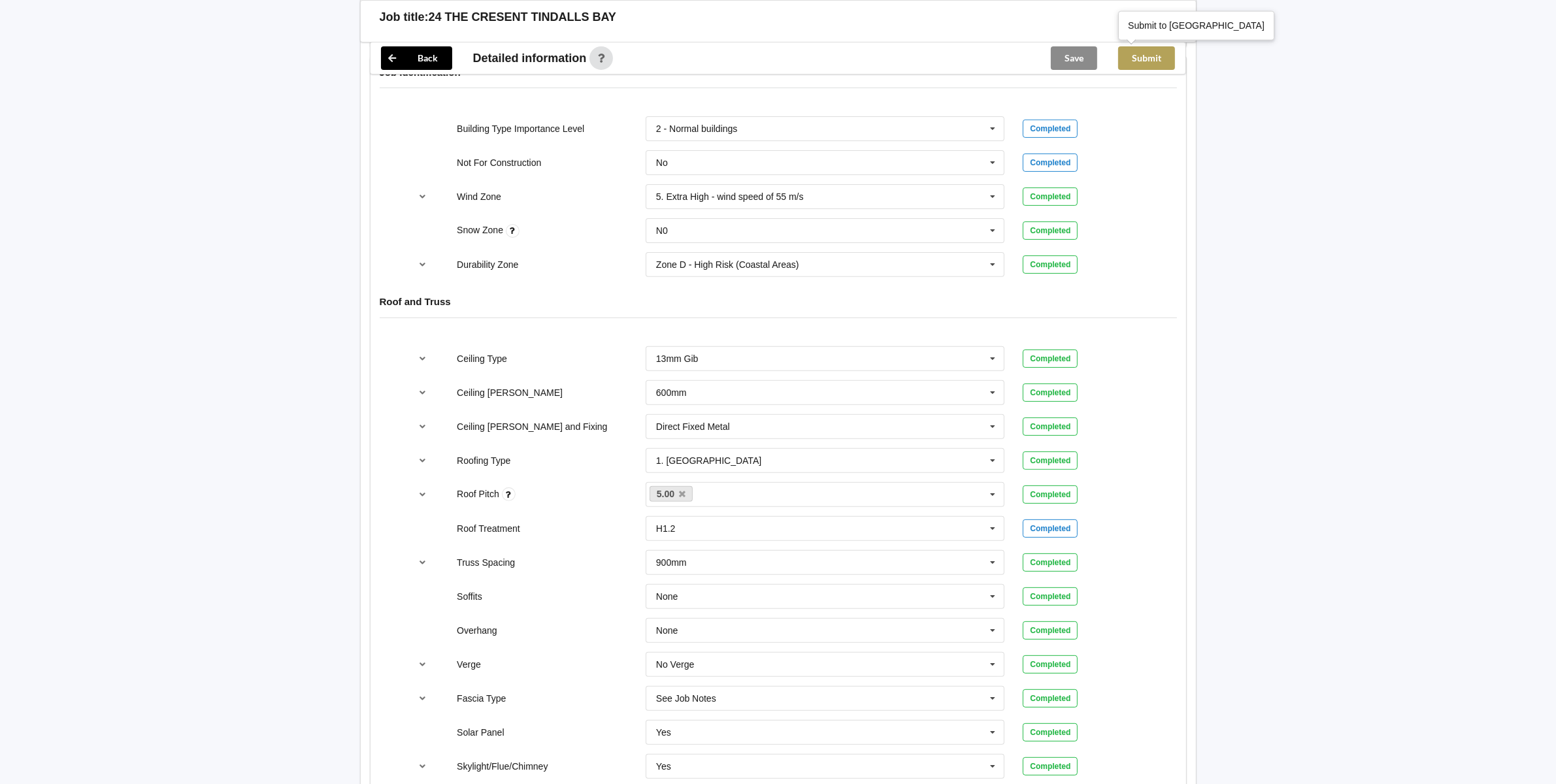
click at [1145, 54] on button "Submit" at bounding box center [1147, 58] width 57 height 24
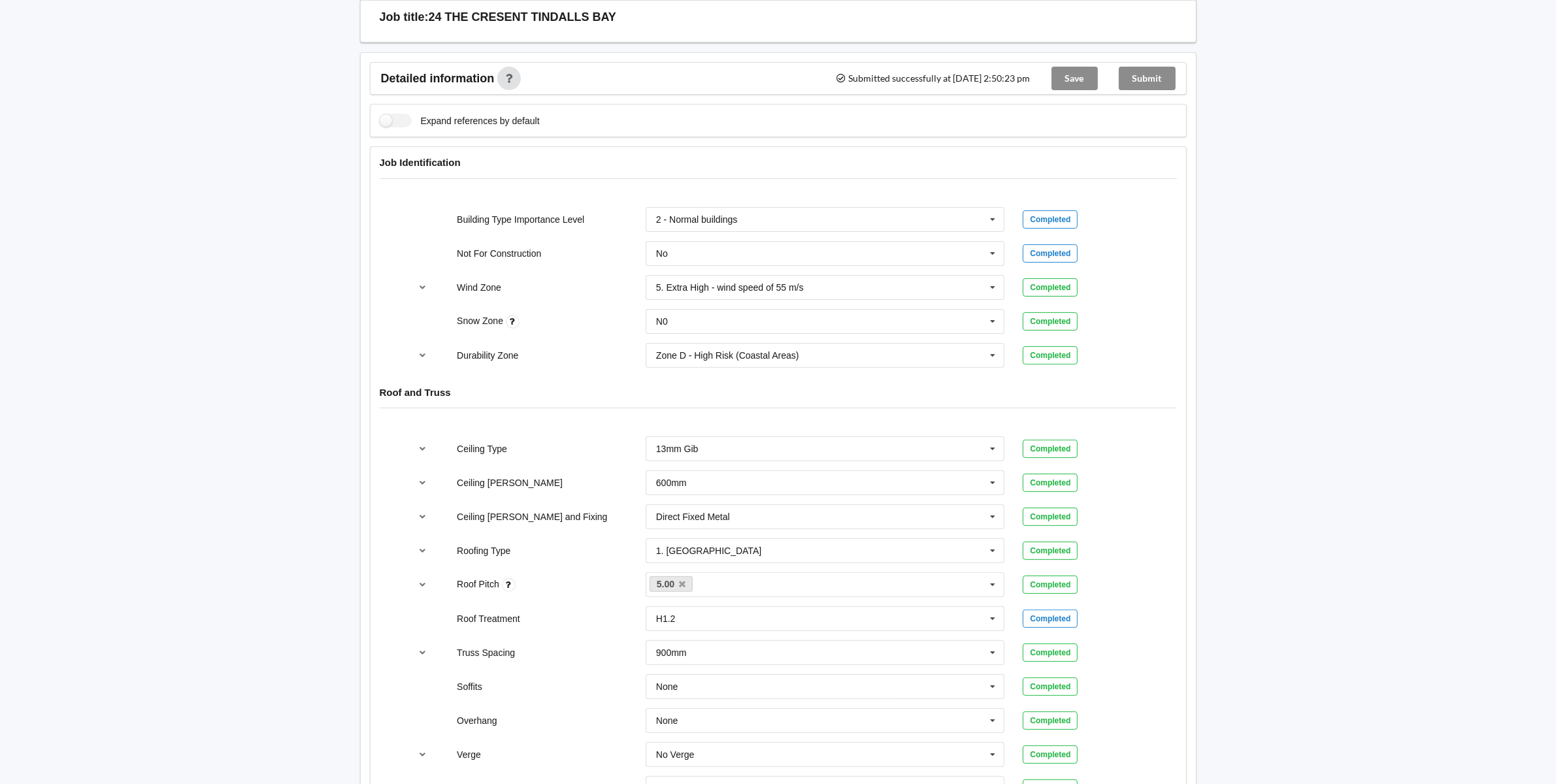
scroll to position [262, 0]
